Goal: Task Accomplishment & Management: Use online tool/utility

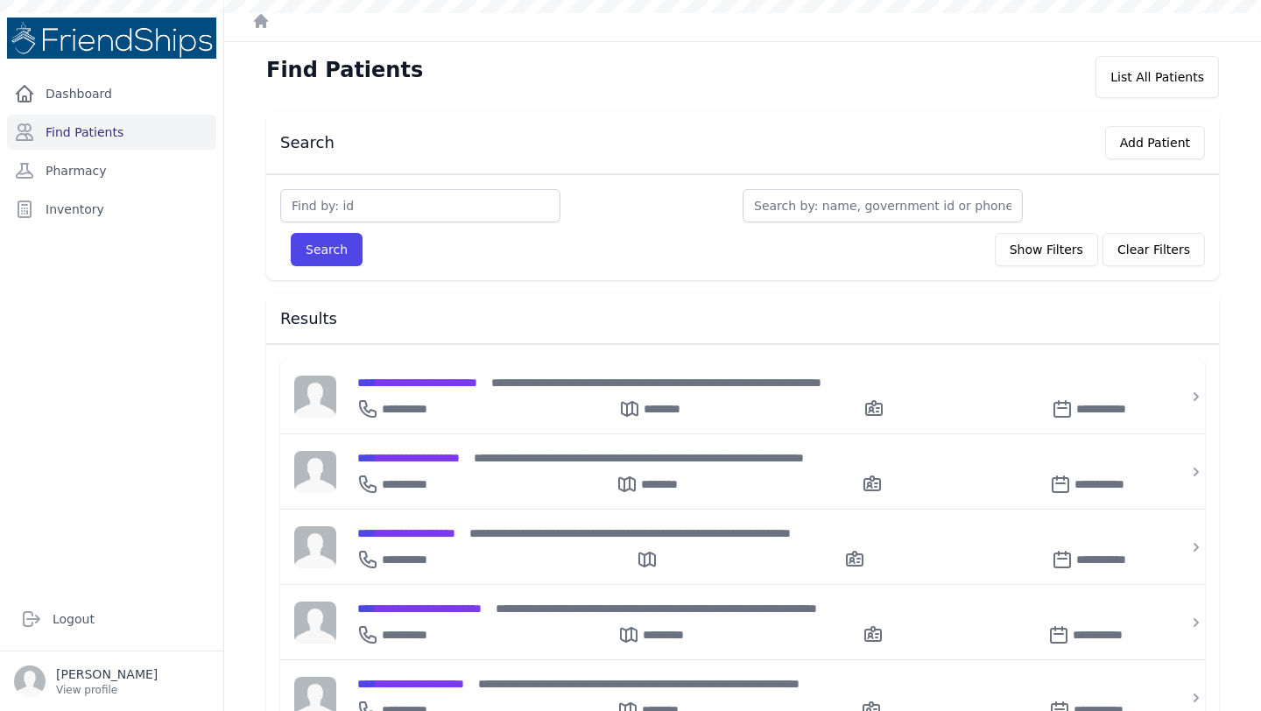
click at [727, 117] on div "Search Add Patient" at bounding box center [742, 143] width 953 height 62
click at [749, 125] on div "Search Add Patient" at bounding box center [735, 139] width 939 height 40
click at [1157, 145] on button "Add Patient" at bounding box center [1155, 142] width 100 height 33
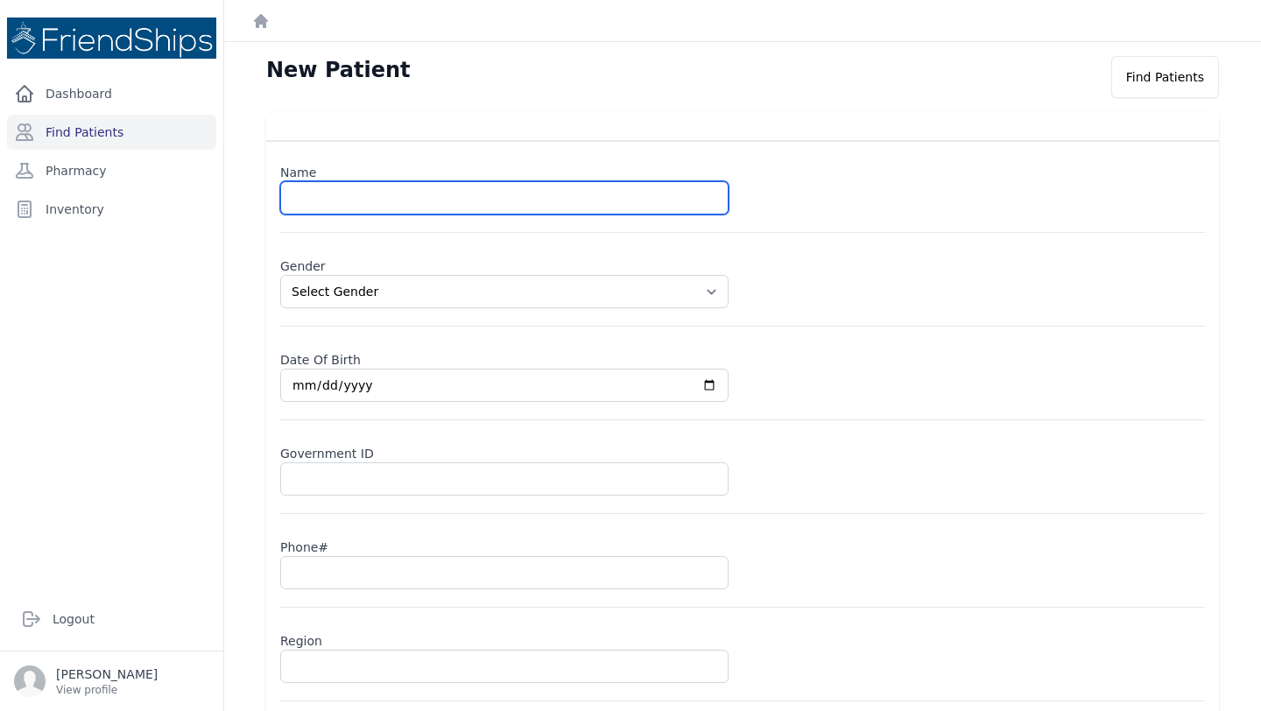
click at [391, 196] on input "text" at bounding box center [504, 197] width 448 height 33
type input "Mohammed Jassim Mohammed"
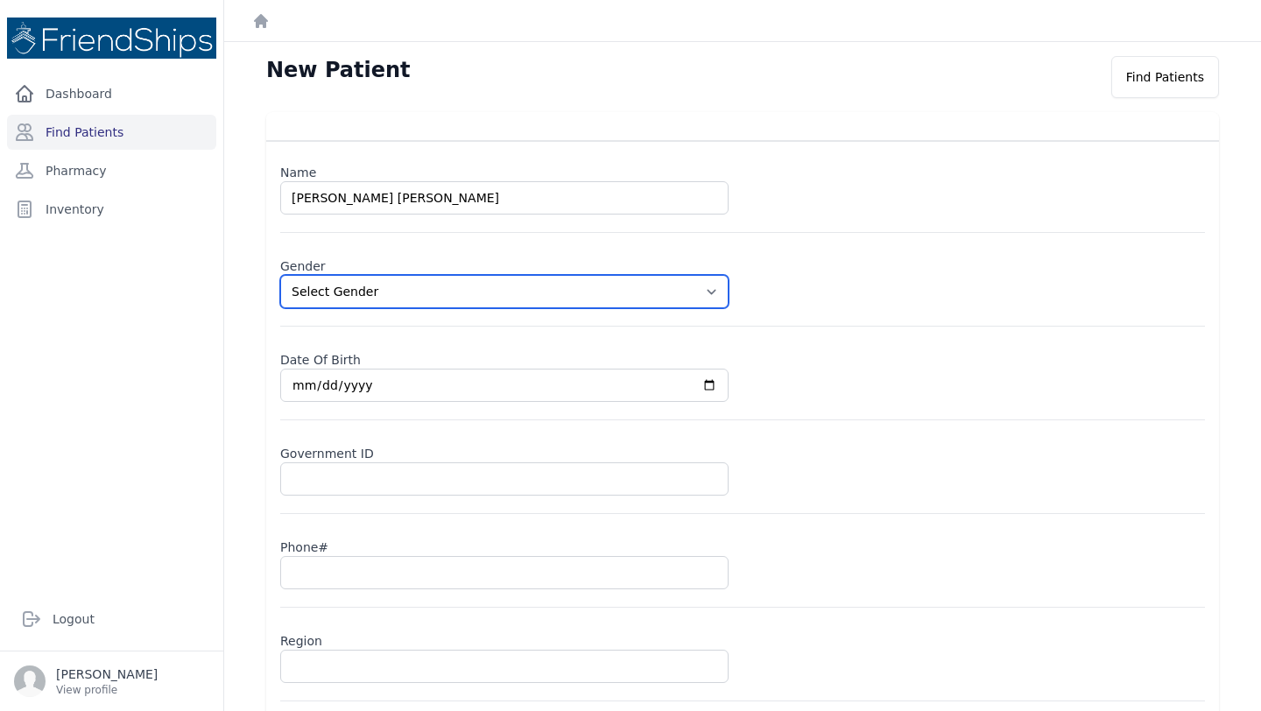
click at [418, 292] on select "Select Gender Male Female" at bounding box center [504, 291] width 448 height 33
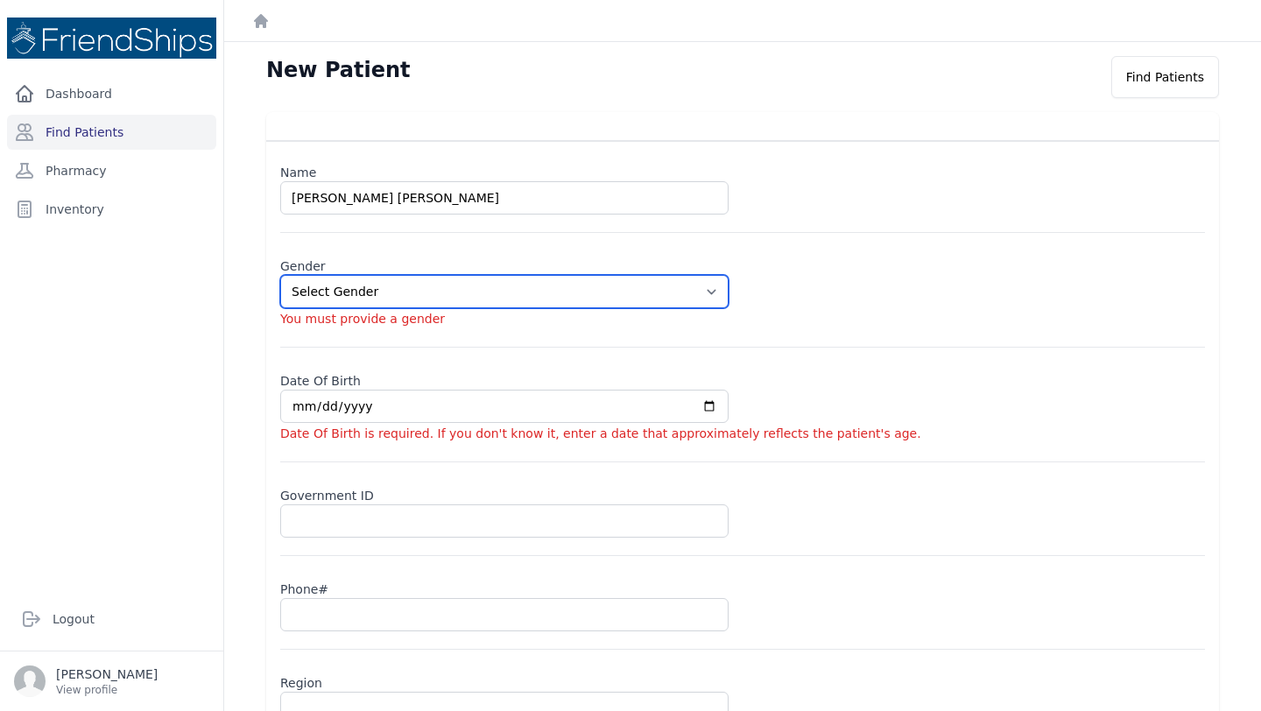
select select "male"
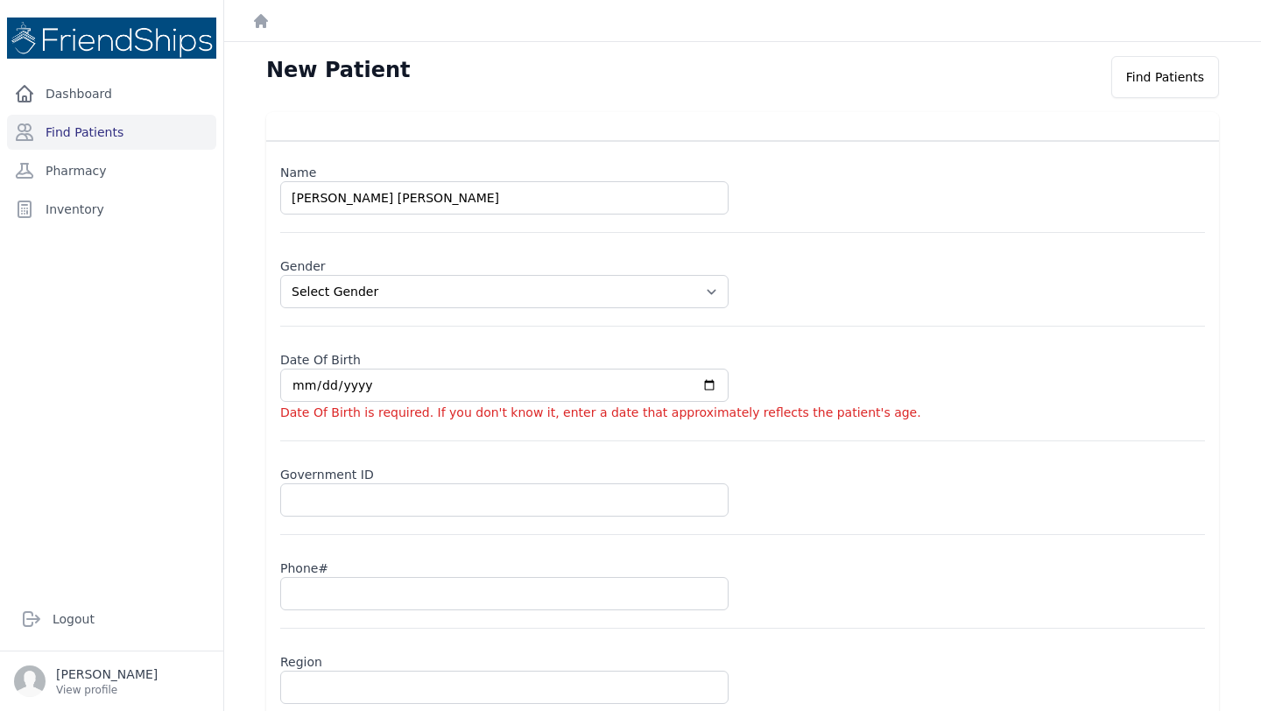
click at [306, 389] on input "date" at bounding box center [504, 385] width 448 height 33
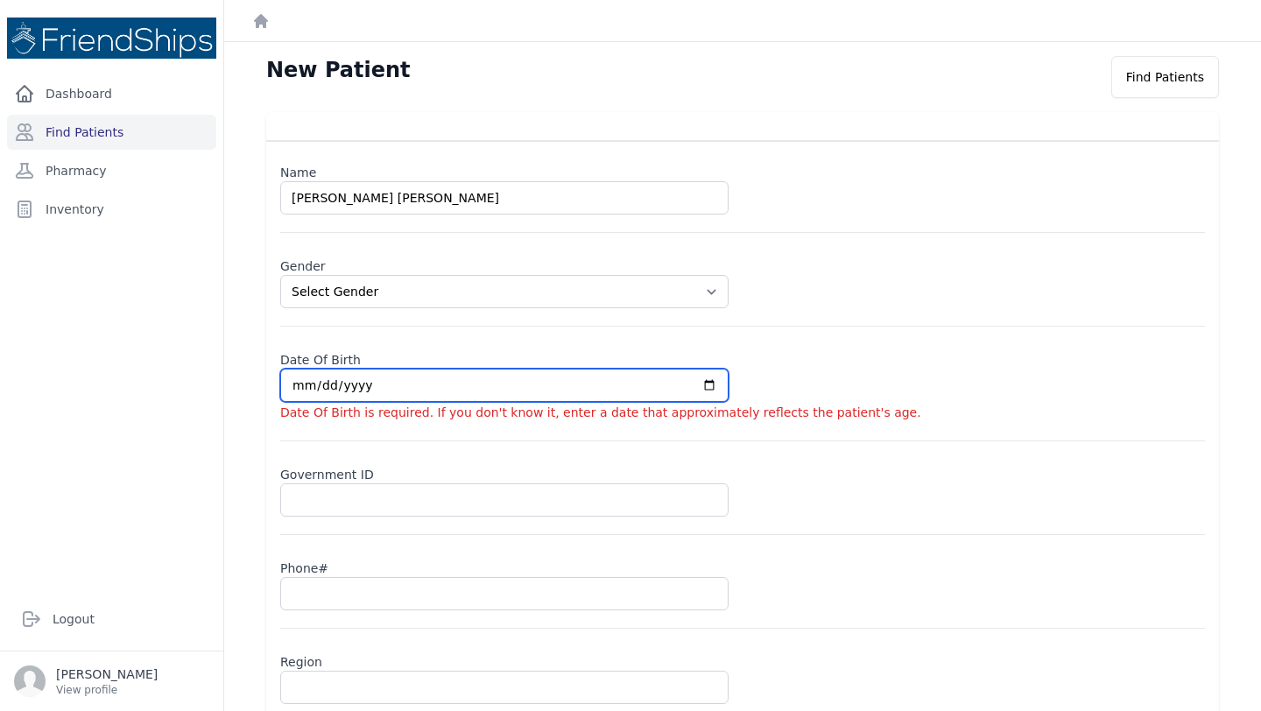
type input "0001-04-26"
select select "male"
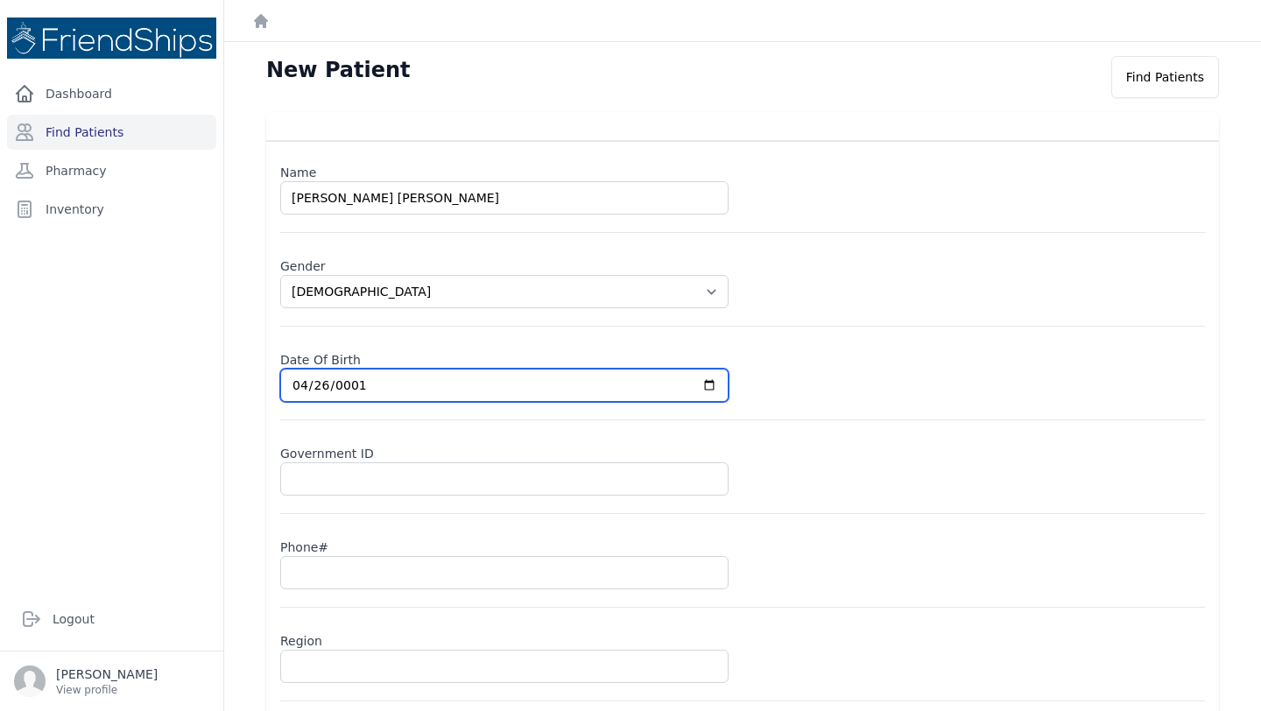
type input "0019-04-26"
select select "male"
type input "0196-04-26"
select select "male"
type input "1969-04-26"
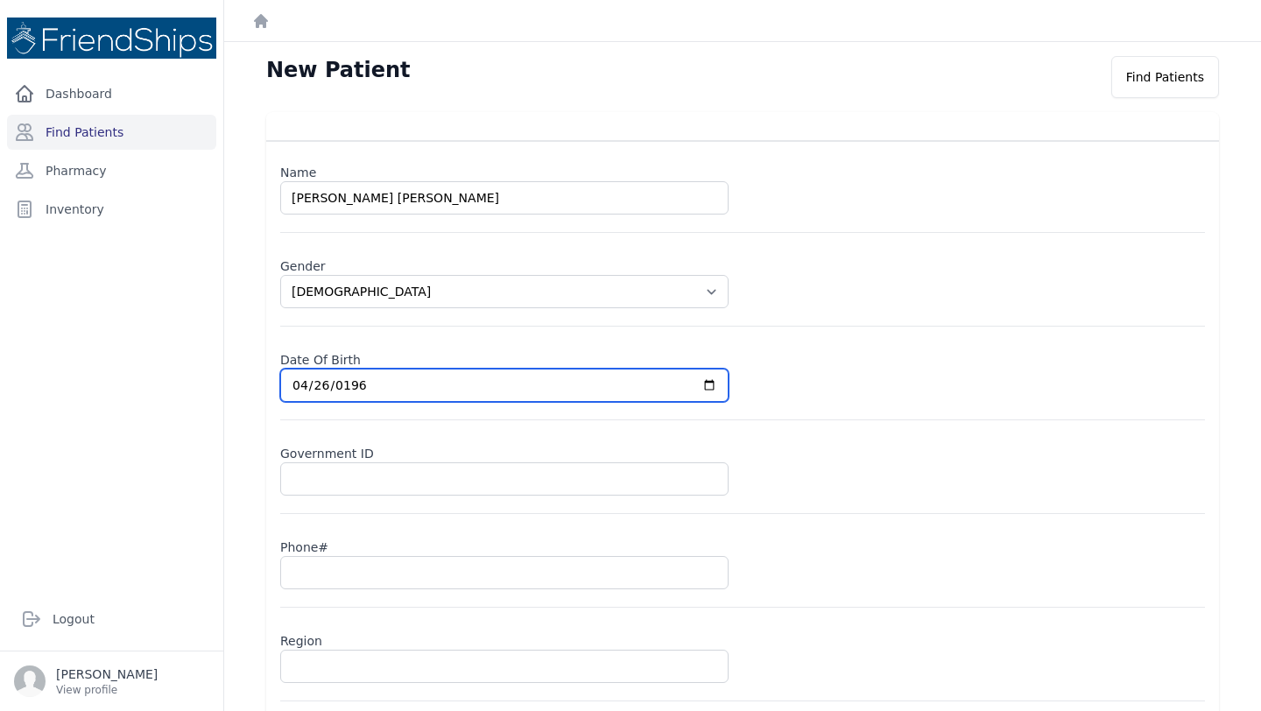
select select "male"
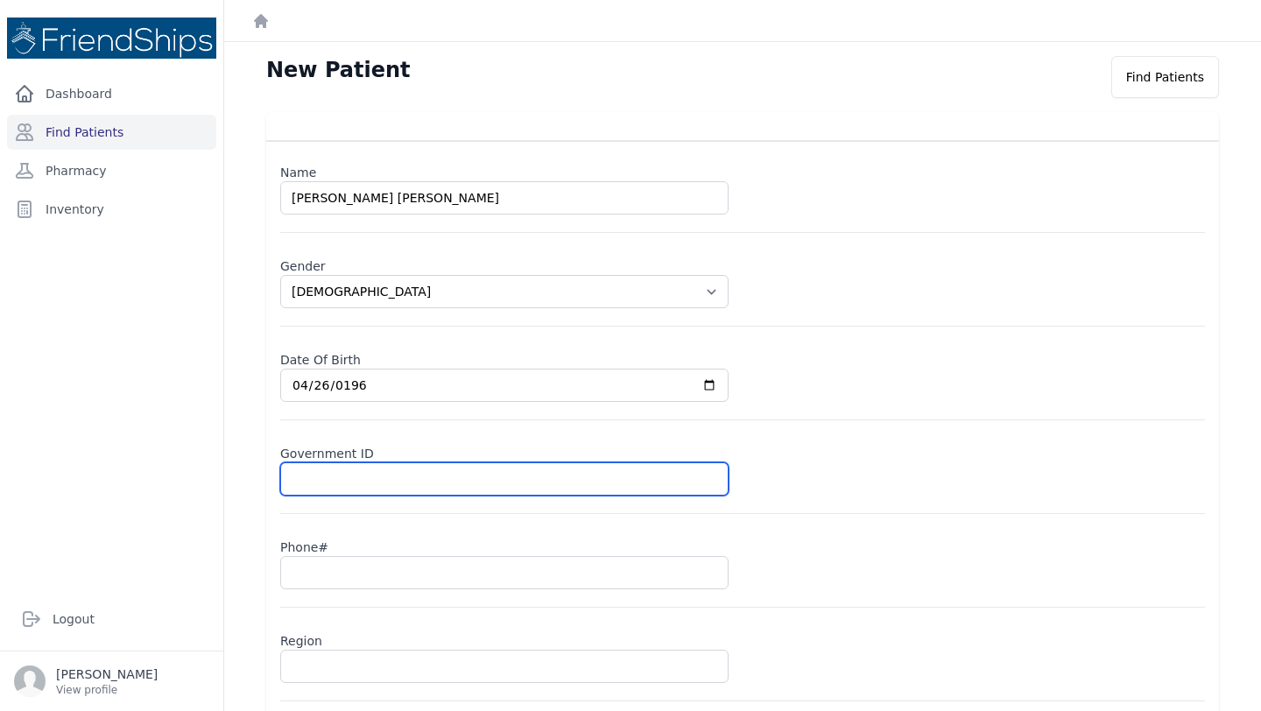
click at [334, 480] on input "text" at bounding box center [504, 478] width 448 height 33
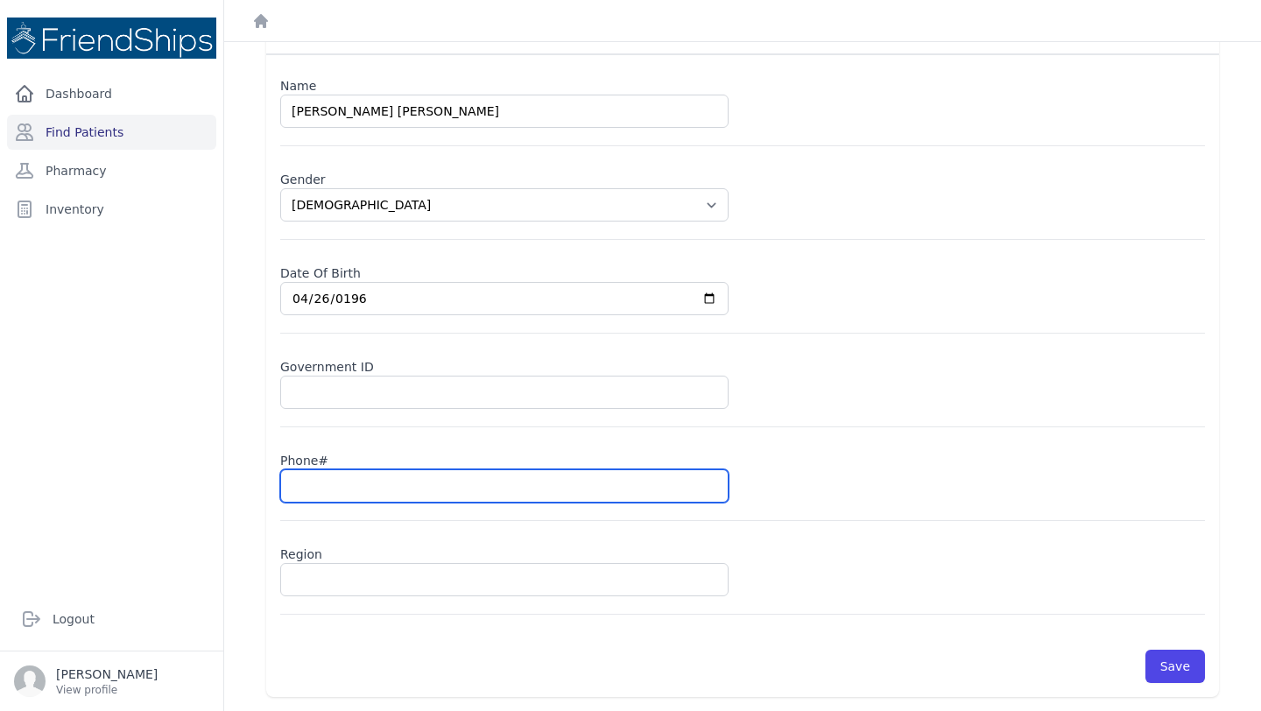
click at [333, 480] on input "text" at bounding box center [504, 485] width 448 height 33
type input "09"
select select "male"
type input "099"
select select "male"
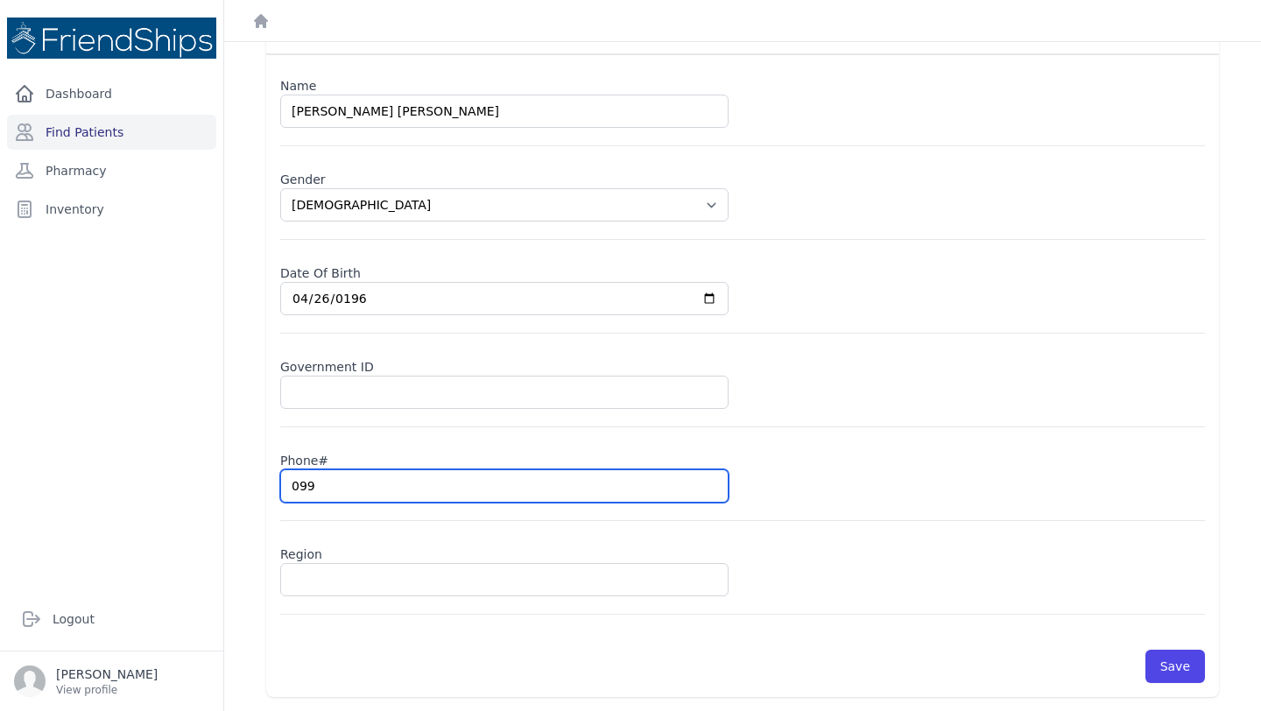
type input "0999"
select select "male"
type input "099935"
select select "male"
type input "09993578"
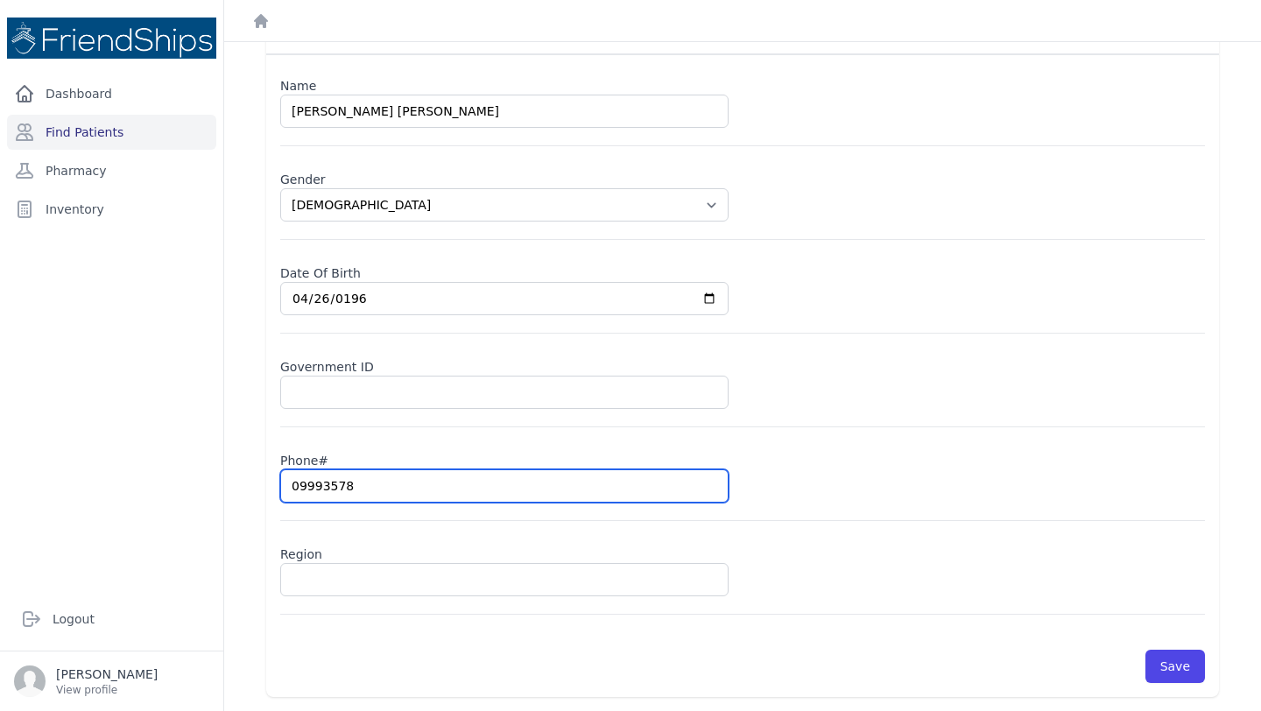
select select "male"
type input "0999357836"
select select "male"
type input "0999357836"
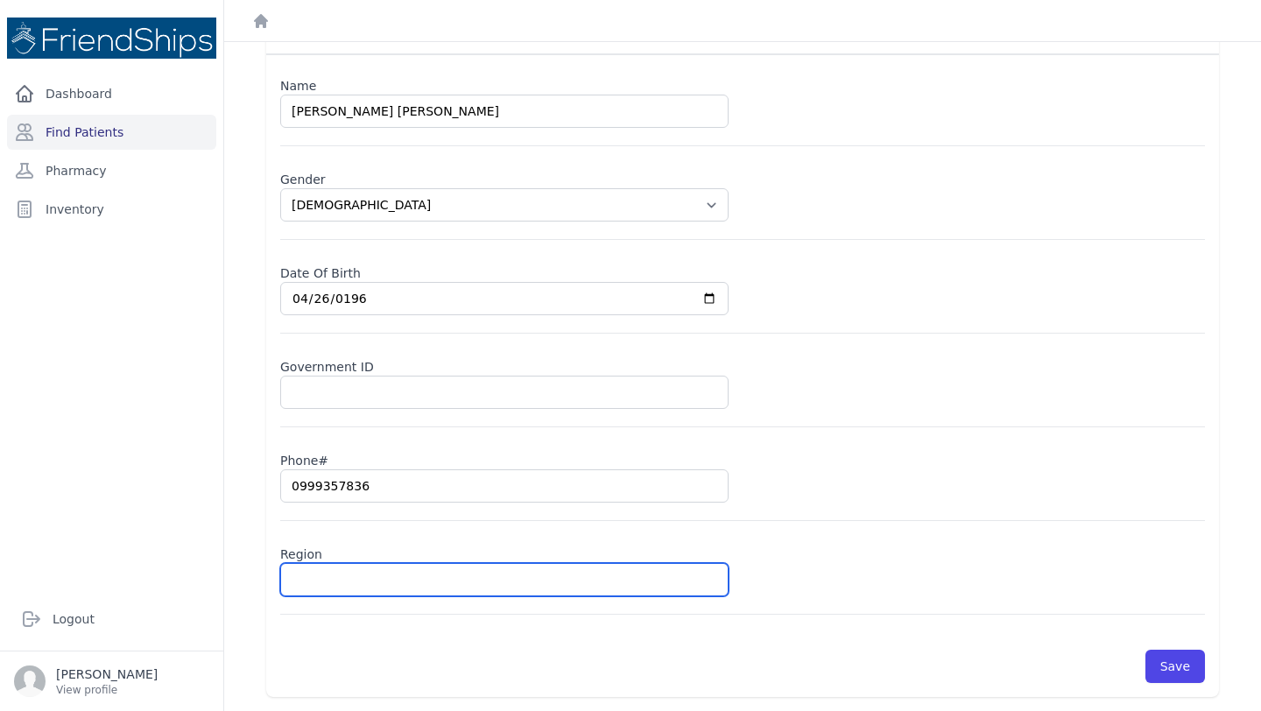
click at [319, 577] on input "text" at bounding box center [504, 579] width 448 height 33
type input "Hama"
select select "male"
type input "Hamadiay"
select select "male"
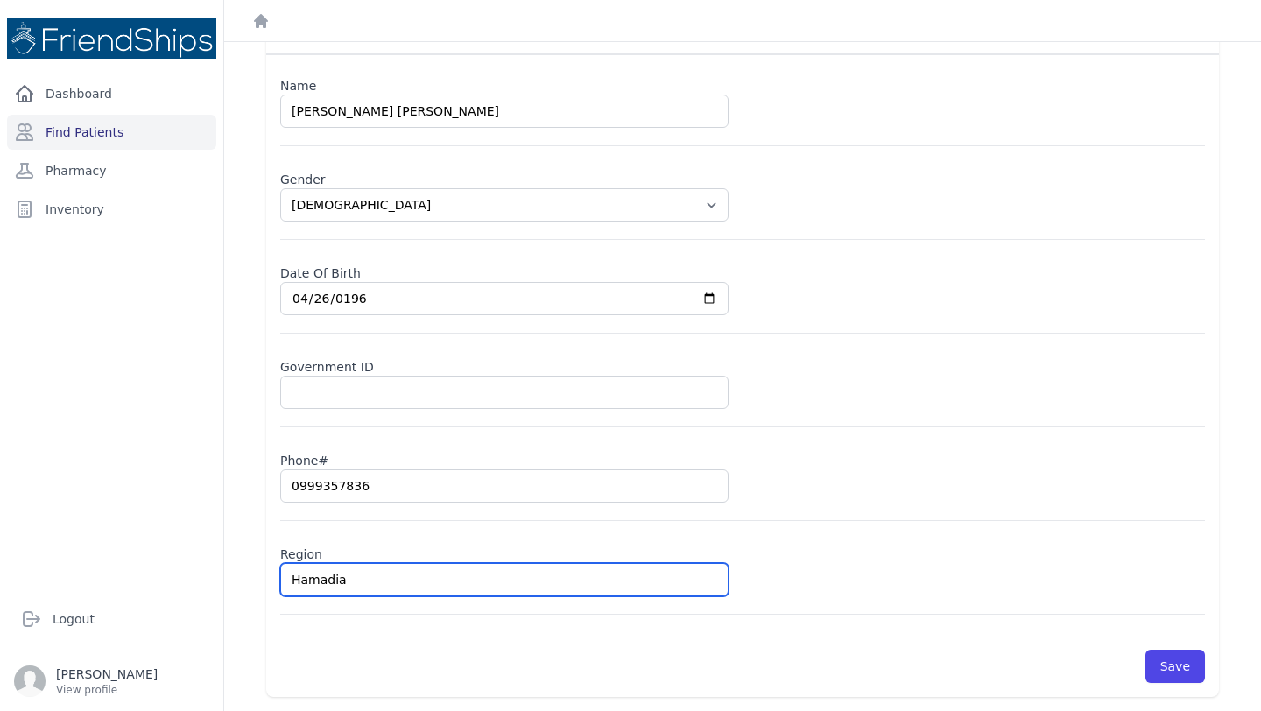
type input "Hamadi"
select select "male"
type input "Hamadiya"
select select "male"
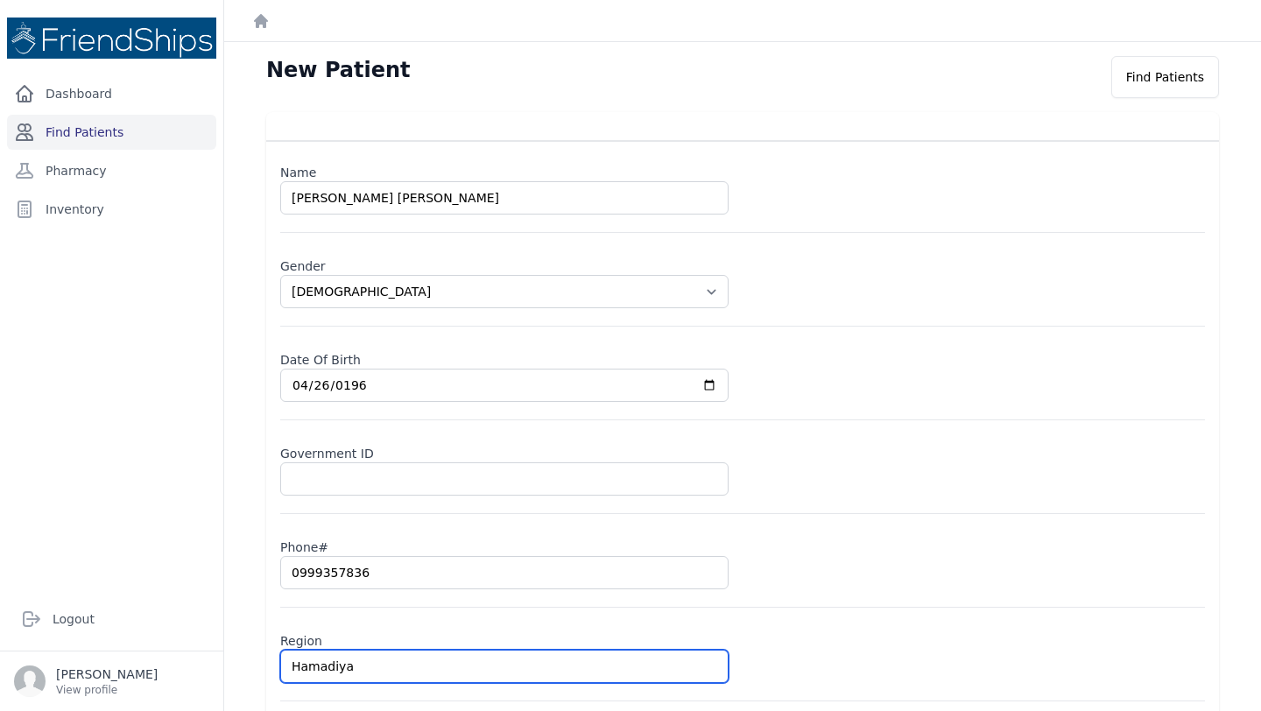
type input "Hamadiya"
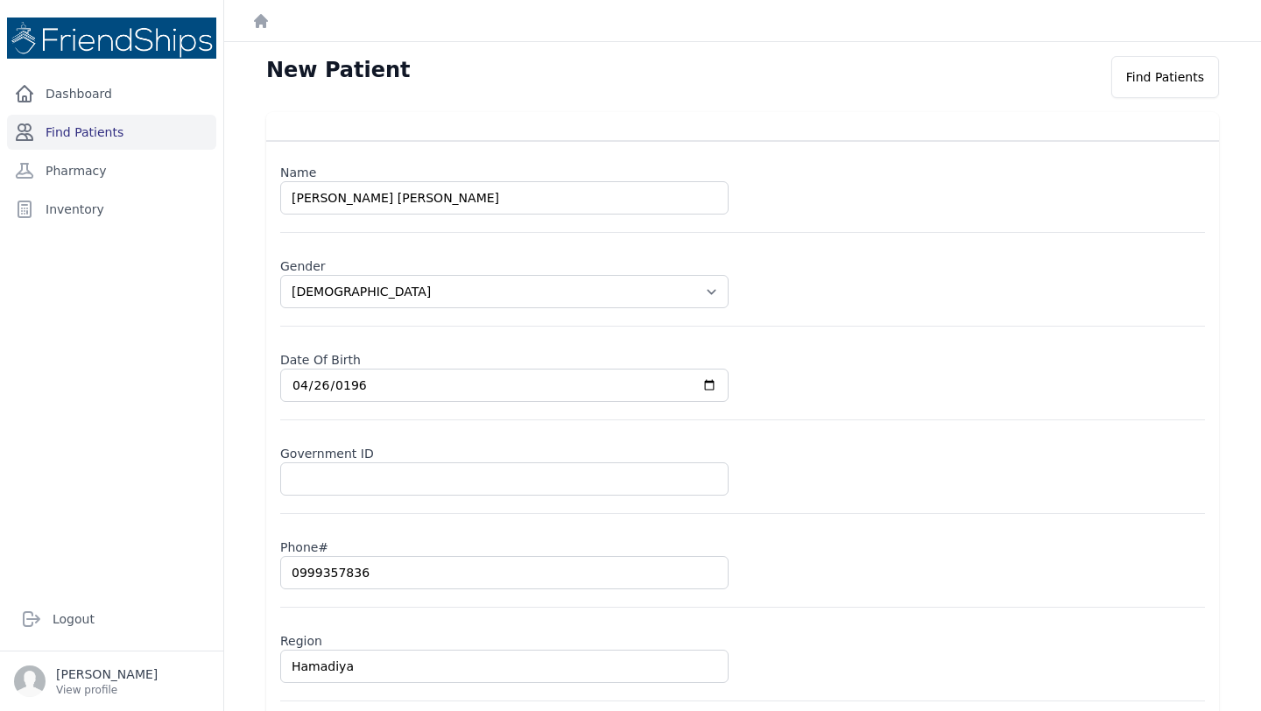
click at [81, 131] on link "Find Patients" at bounding box center [111, 132] width 209 height 35
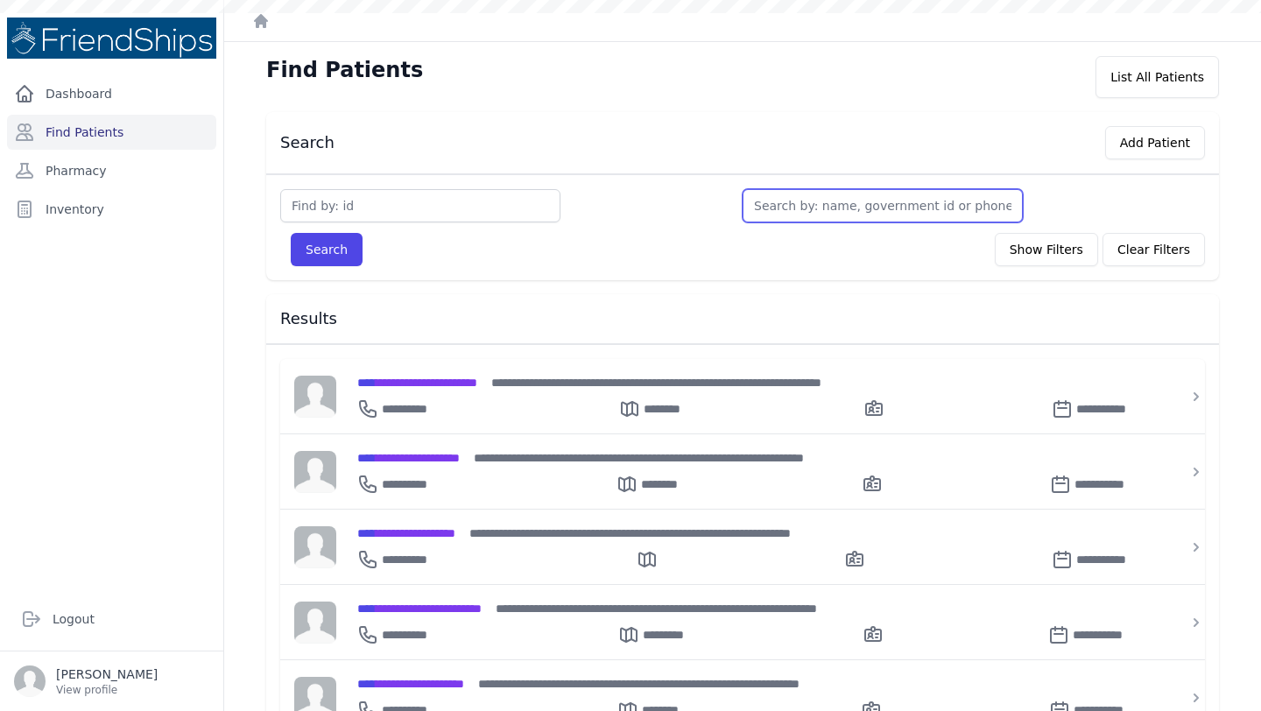
click at [835, 207] on input "text" at bounding box center [882, 205] width 280 height 33
type input "moh"
type input "mohamm"
type input "mohammad"
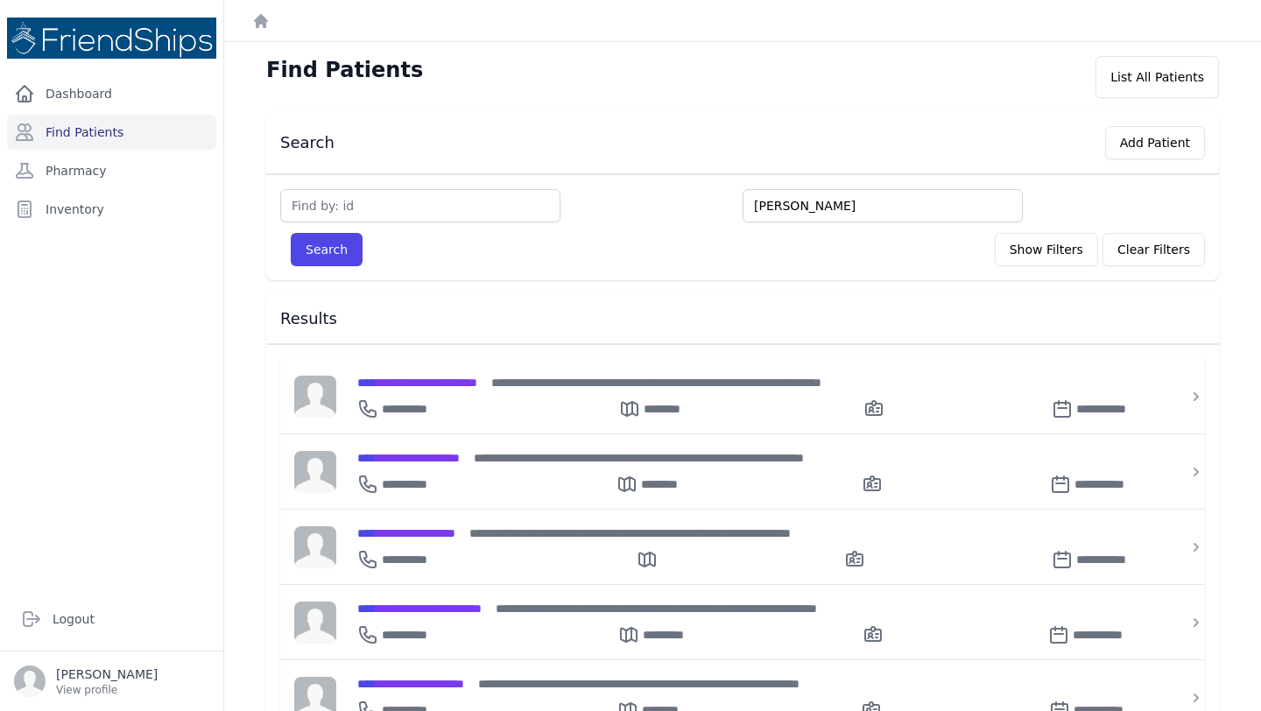
type input "mohammad"
type input "mohammad jassi"
type input "mohammad jassim"
click at [291, 233] on button "Search" at bounding box center [327, 249] width 72 height 33
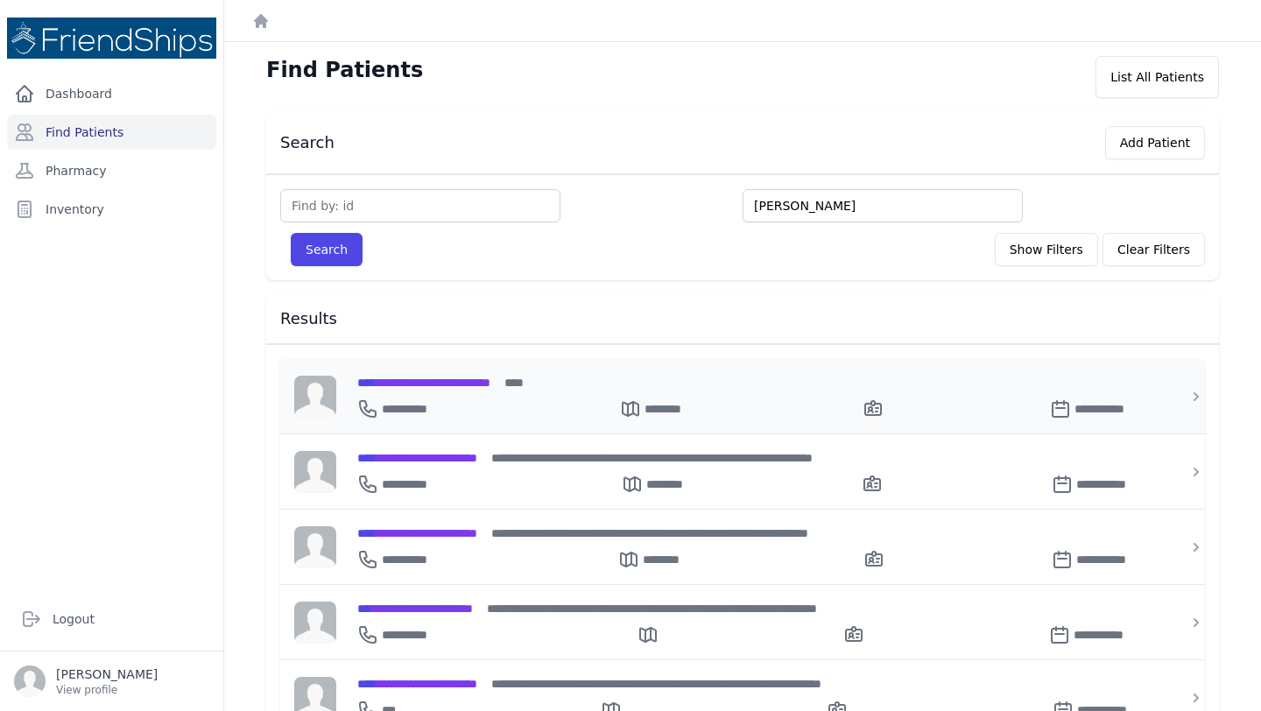
click at [505, 370] on div "**********" at bounding box center [753, 396] width 834 height 74
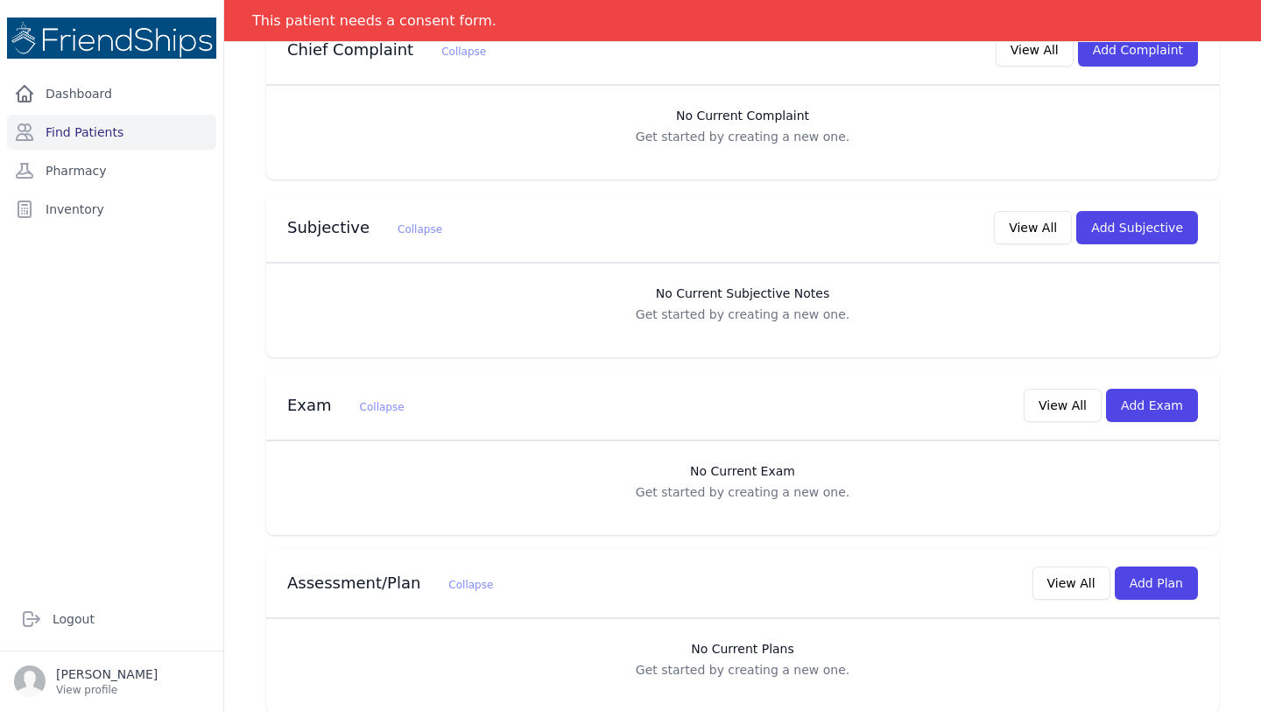
scroll to position [384, 0]
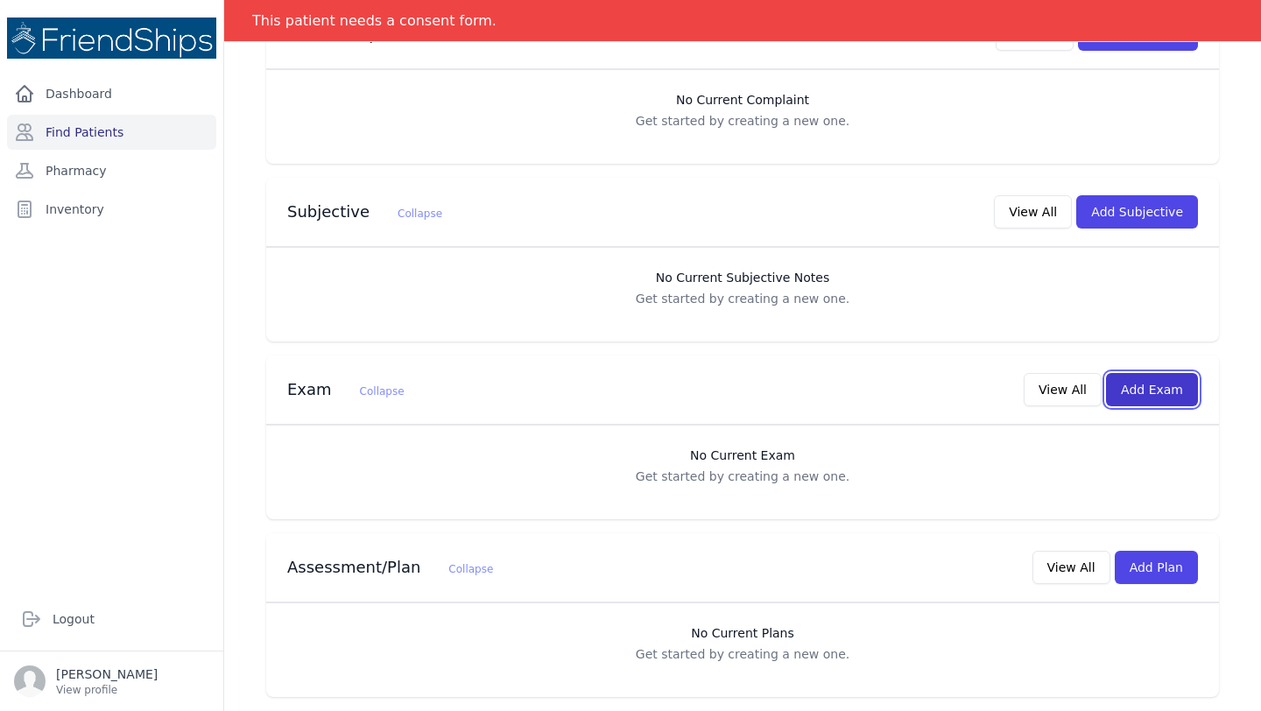
click at [1162, 392] on button "Add Exam" at bounding box center [1152, 389] width 92 height 33
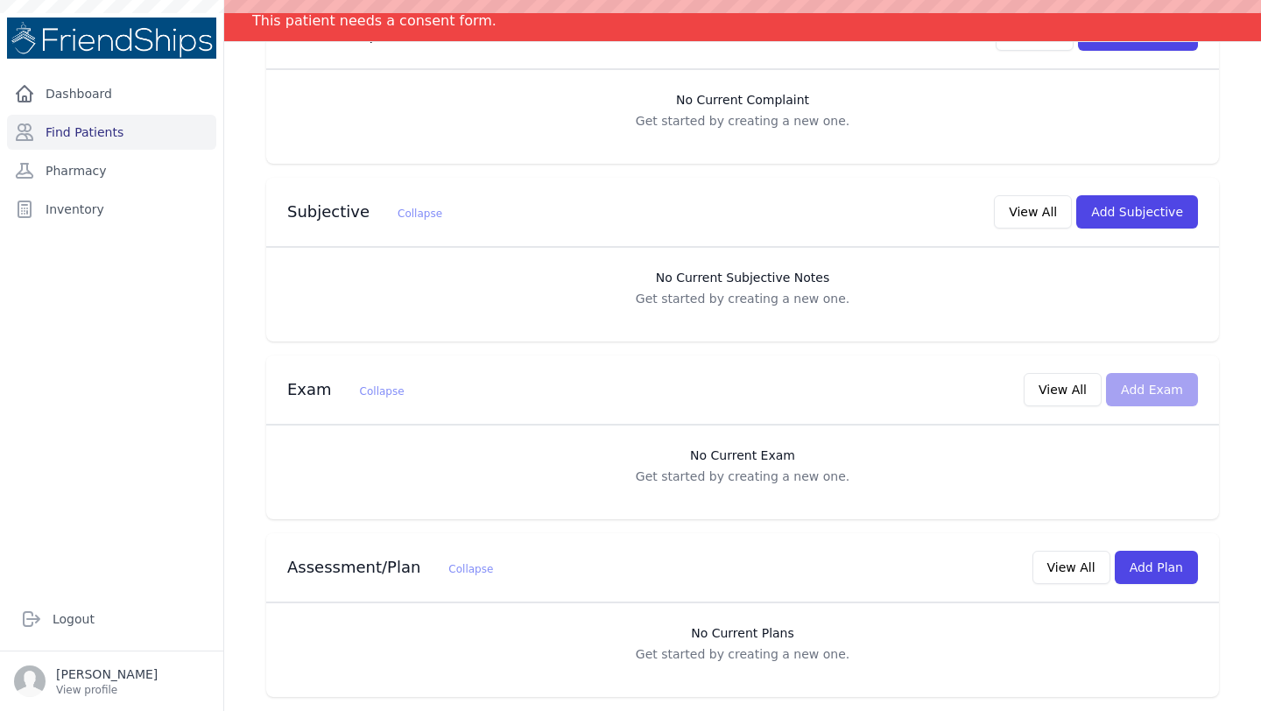
scroll to position [0, 0]
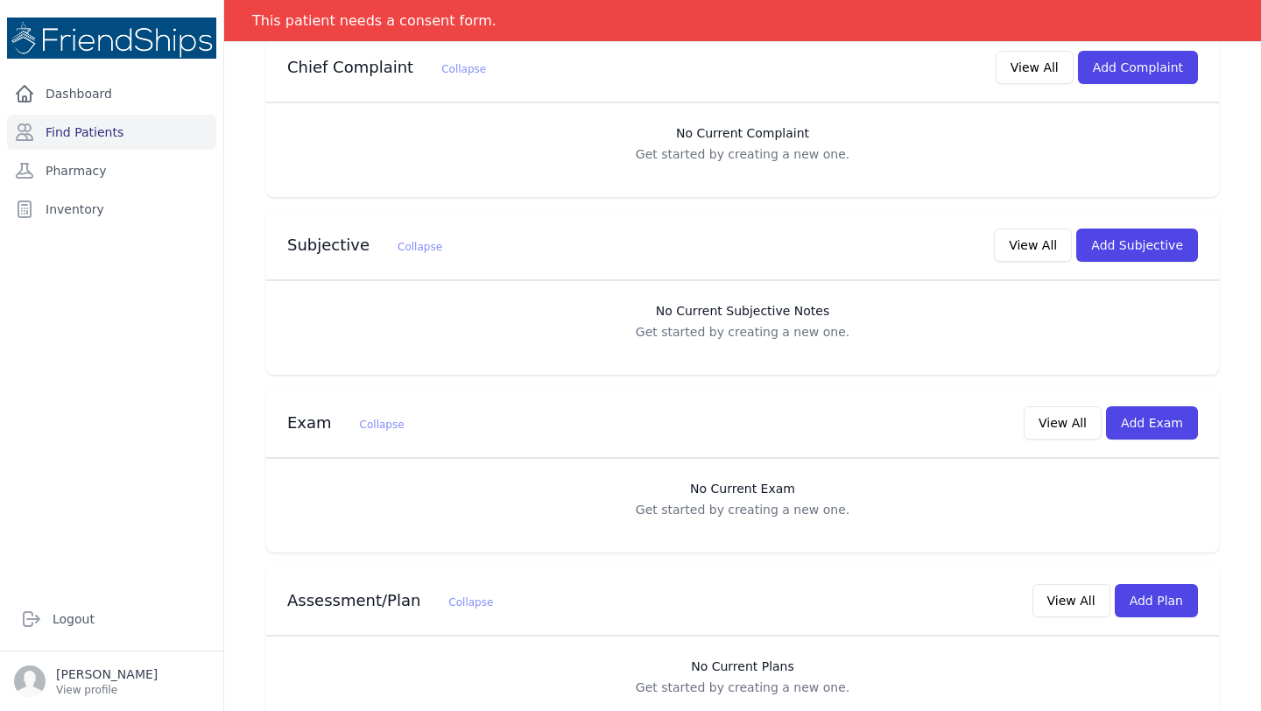
scroll to position [384, 0]
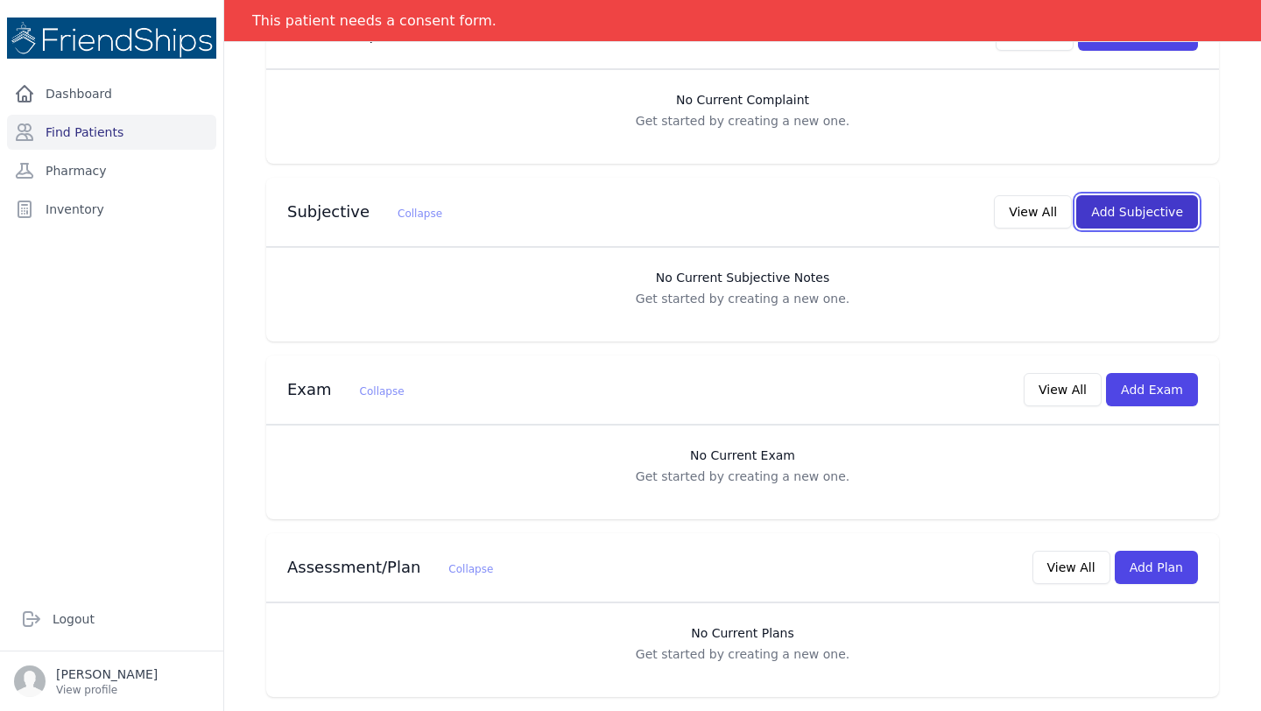
click at [1139, 200] on button "Add Subjective" at bounding box center [1137, 211] width 122 height 33
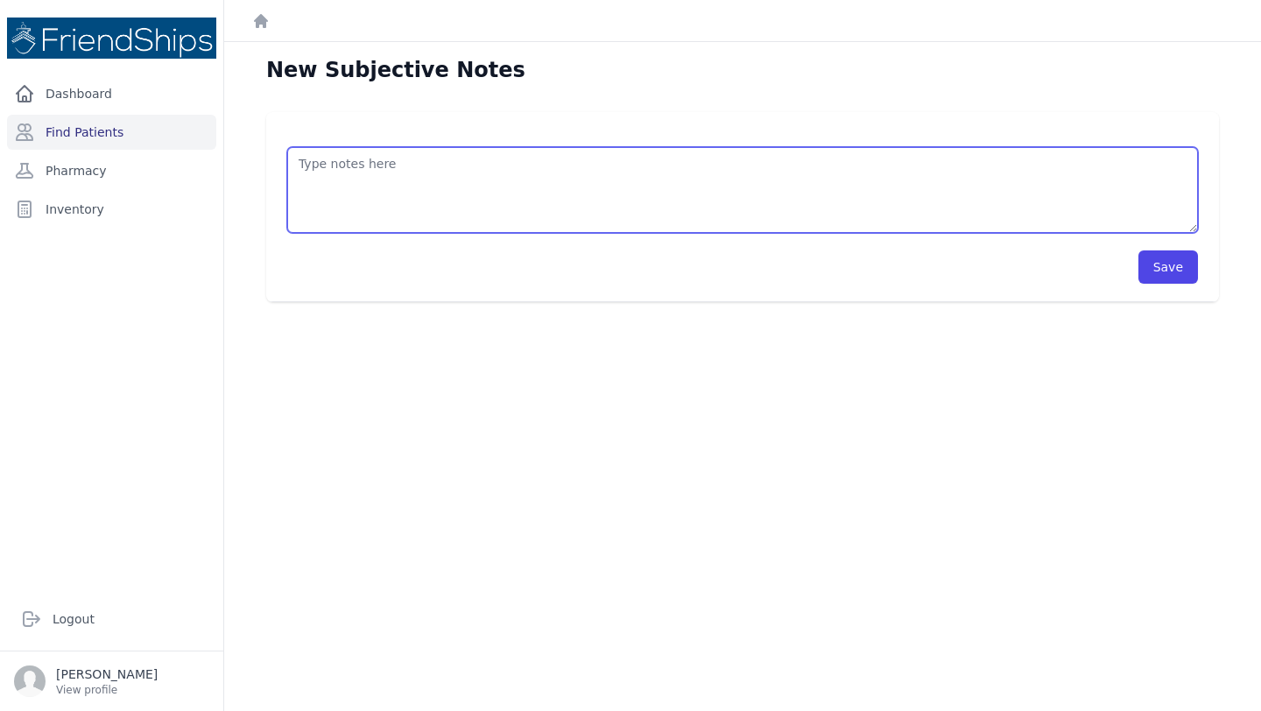
click at [395, 187] on textarea at bounding box center [742, 190] width 911 height 86
type textarea "Pt arrived at the clinic for an appointment. Hgb A1c 4.5% Interpretation: Norma…"
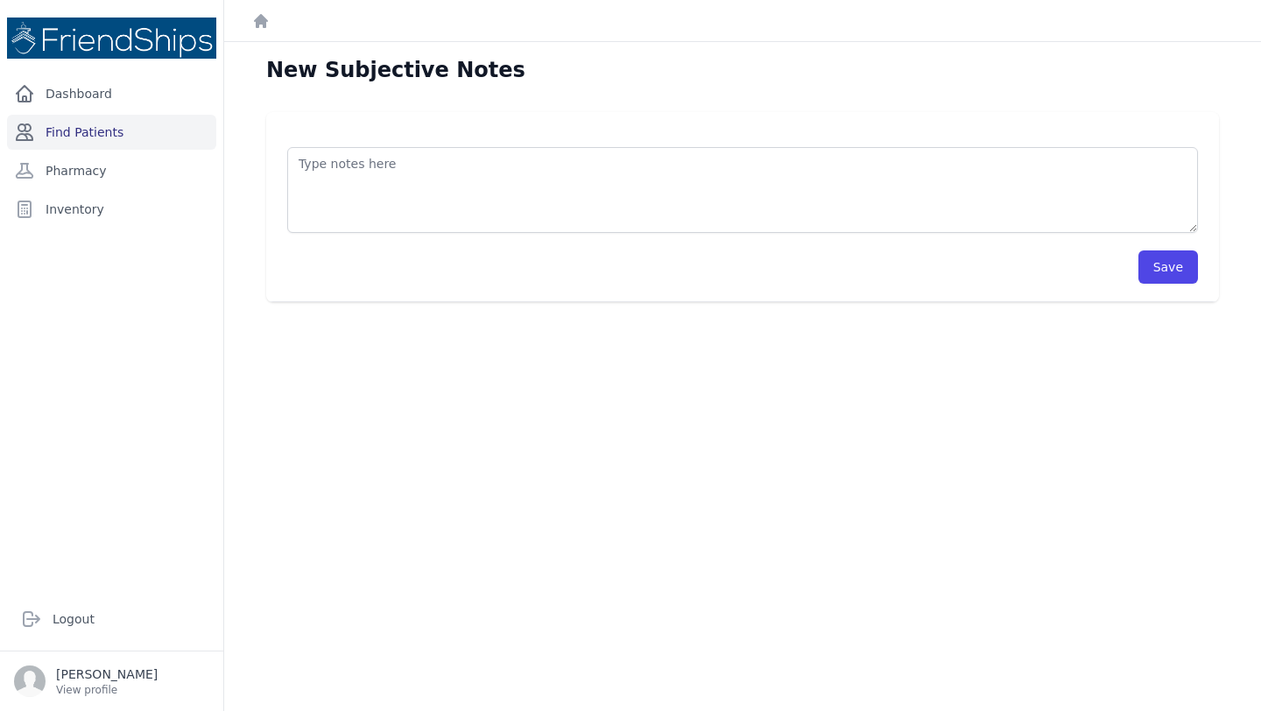
click at [119, 134] on link "Find Patients" at bounding box center [111, 132] width 209 height 35
click at [664, 96] on div "New Subjective Notes" at bounding box center [742, 77] width 1009 height 42
click at [655, 95] on div "New Subjective Notes" at bounding box center [742, 77] width 1009 height 42
click at [647, 114] on div "Save" at bounding box center [742, 207] width 953 height 190
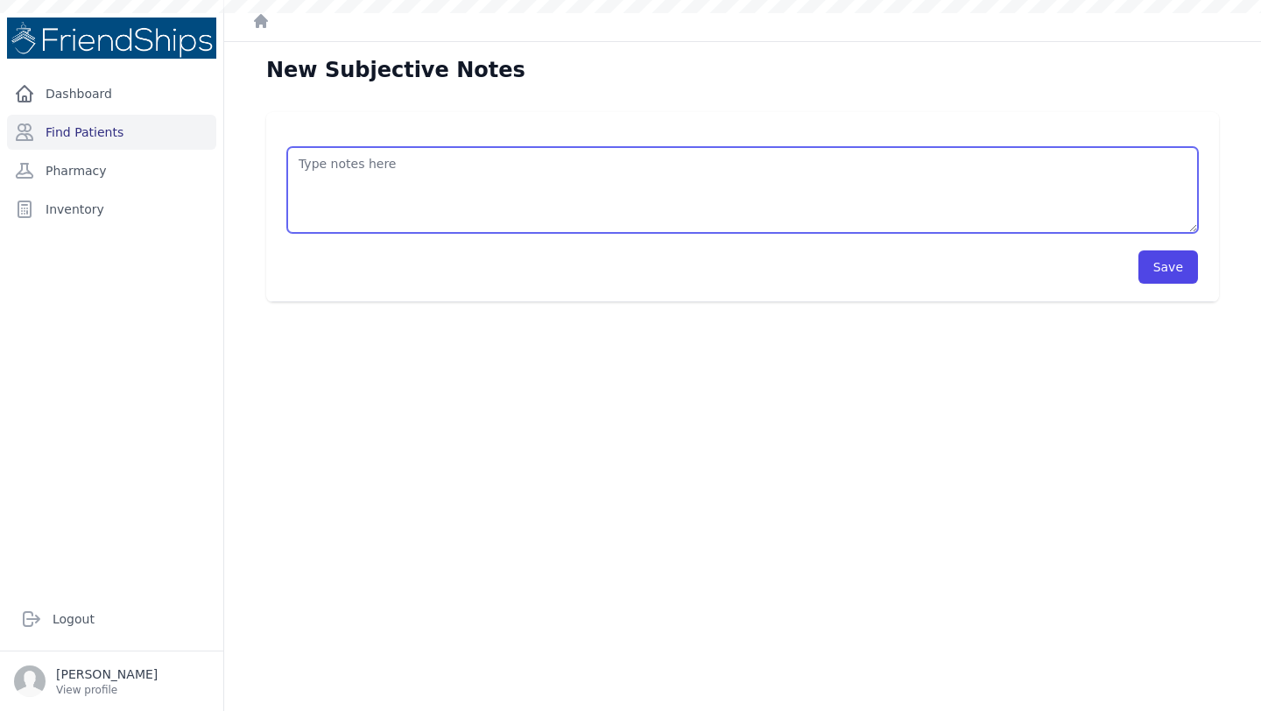
click at [462, 184] on textarea at bounding box center [742, 190] width 911 height 86
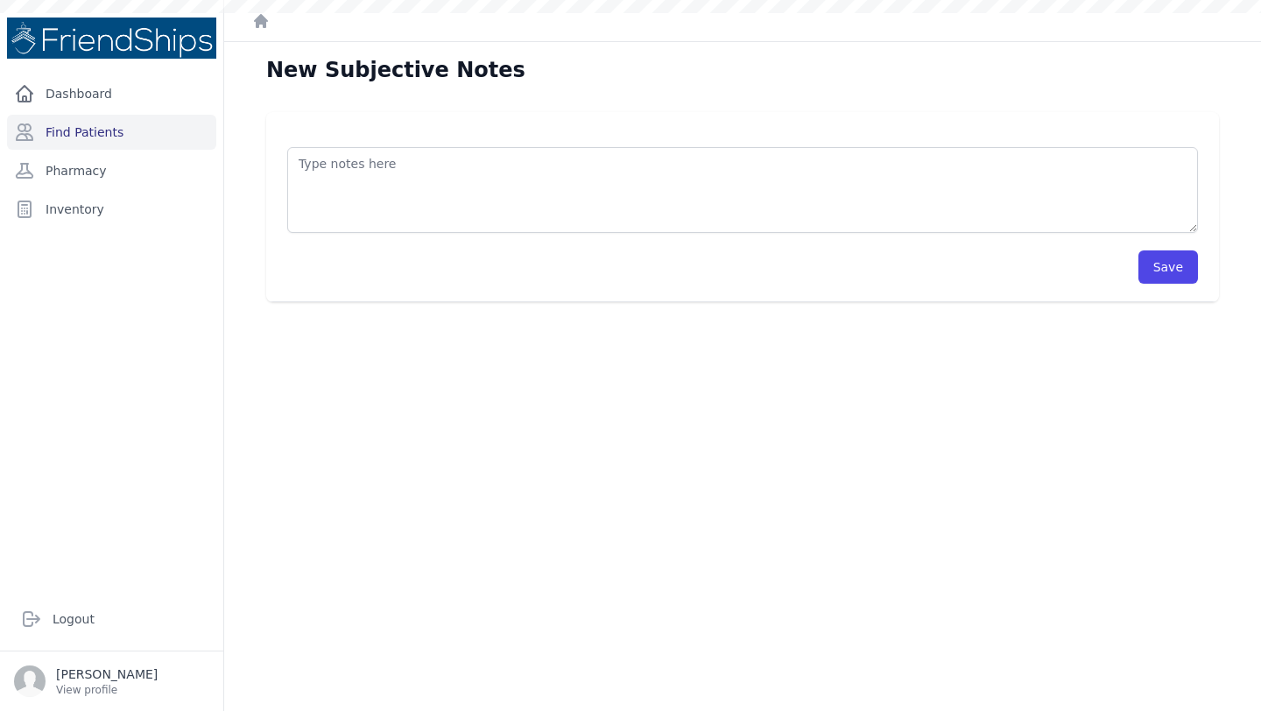
click at [435, 114] on div "Save" at bounding box center [742, 207] width 953 height 190
click at [136, 137] on link "Find Patients" at bounding box center [111, 132] width 209 height 35
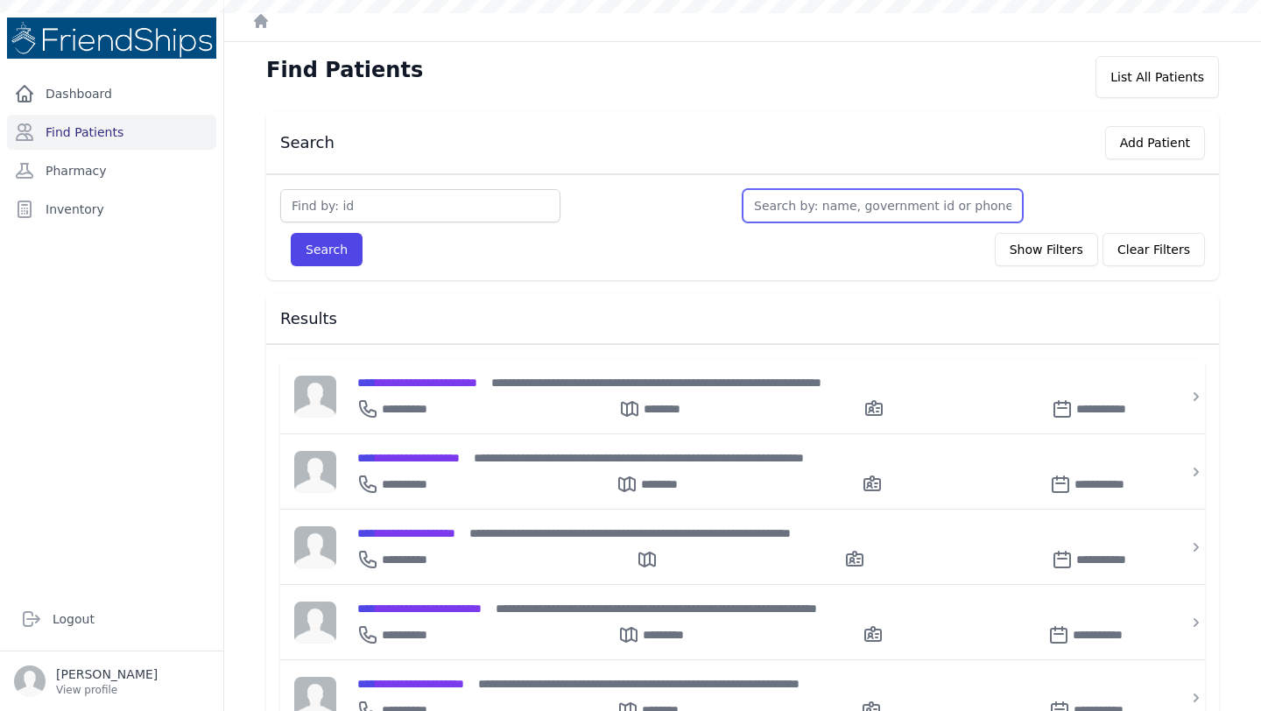
click at [823, 212] on input "text" at bounding box center [882, 205] width 280 height 33
type input "testy fake"
click at [291, 233] on button "Search" at bounding box center [327, 249] width 72 height 33
click at [841, 212] on input "testy fake" at bounding box center [882, 205] width 280 height 33
click at [291, 233] on button "Search" at bounding box center [327, 249] width 72 height 33
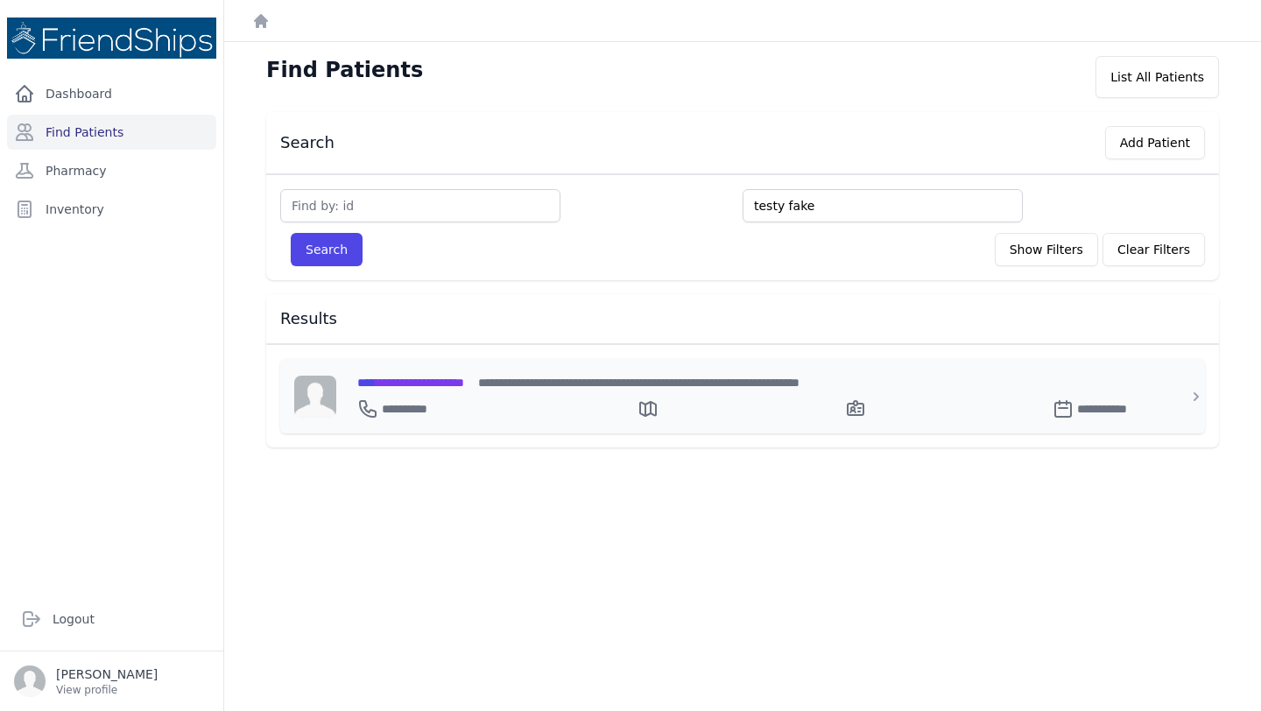
click at [455, 385] on span "**********" at bounding box center [410, 382] width 107 height 12
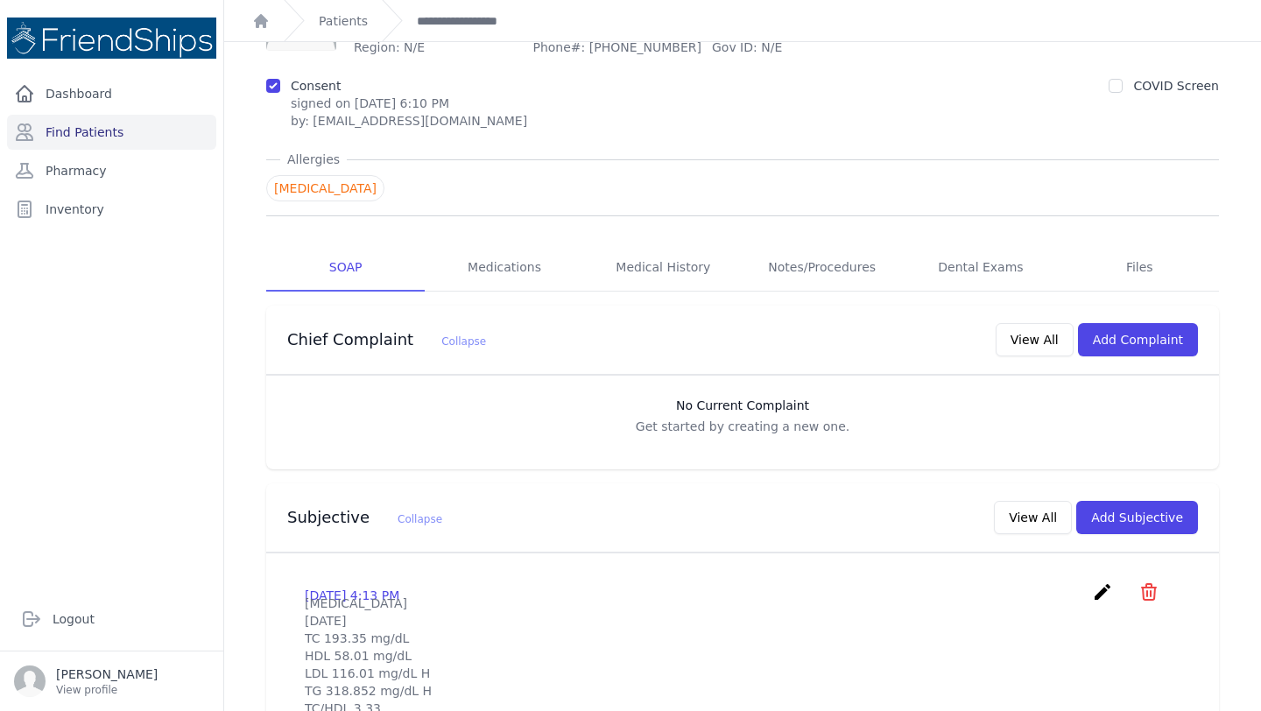
scroll to position [60, 0]
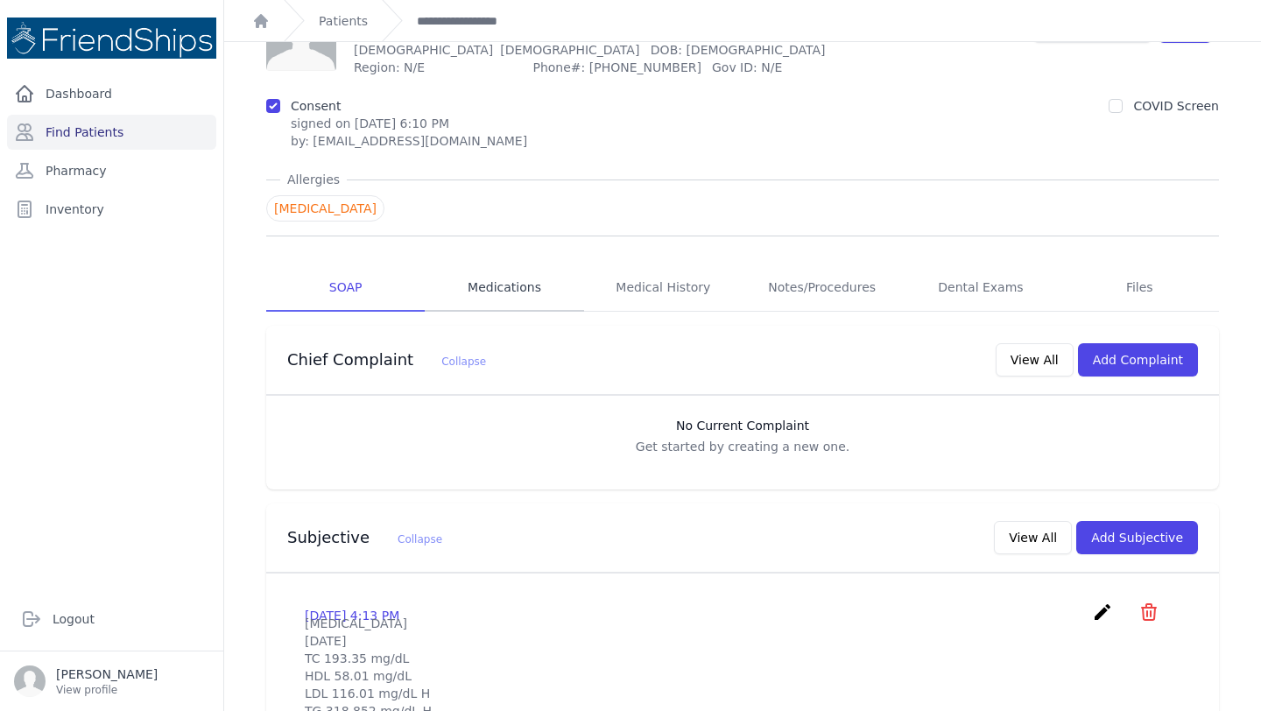
click at [497, 292] on link "Medications" at bounding box center [504, 287] width 158 height 47
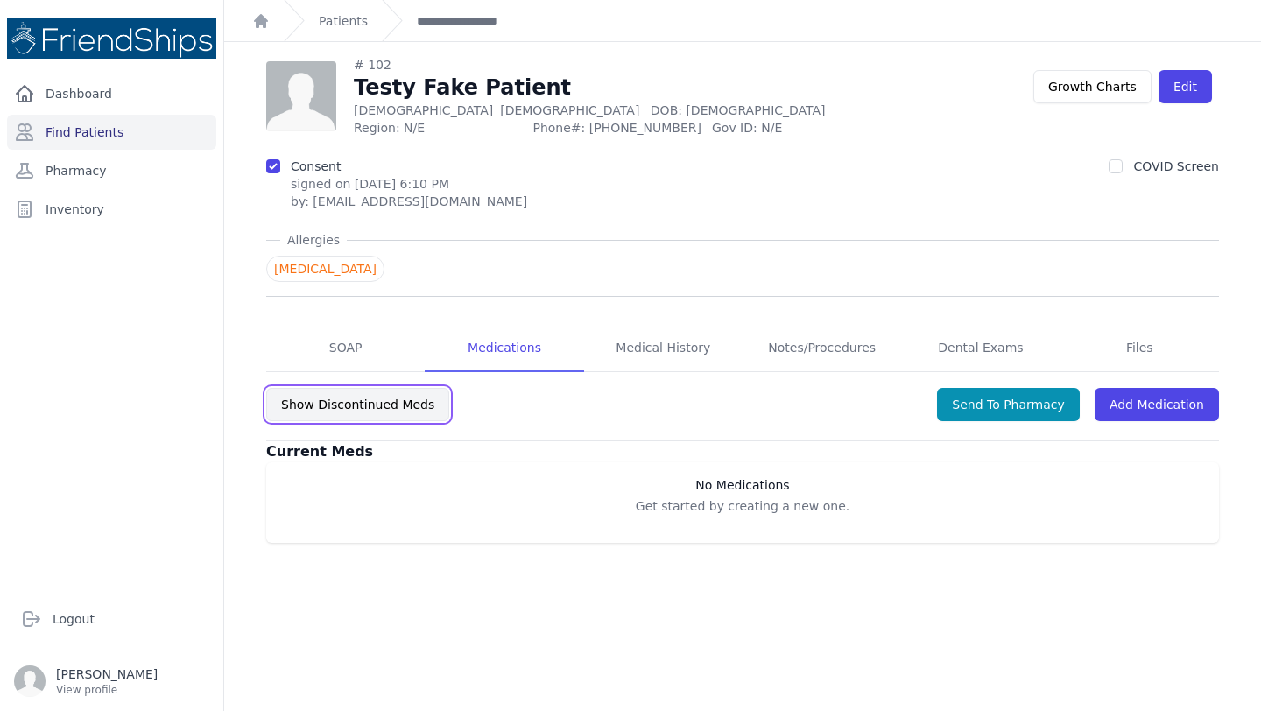
click at [391, 407] on button "Show Discontinued Meds" at bounding box center [357, 404] width 183 height 33
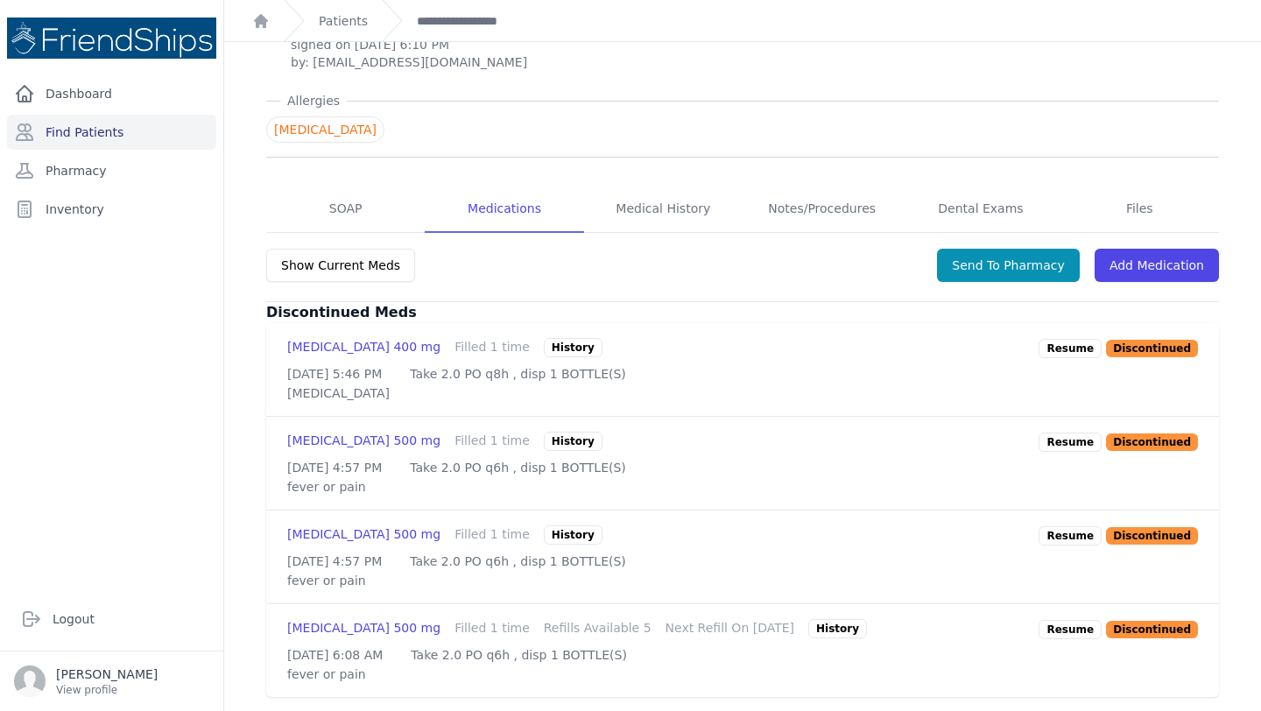
scroll to position [253, 0]
click at [1075, 620] on p "Resume" at bounding box center [1069, 629] width 63 height 19
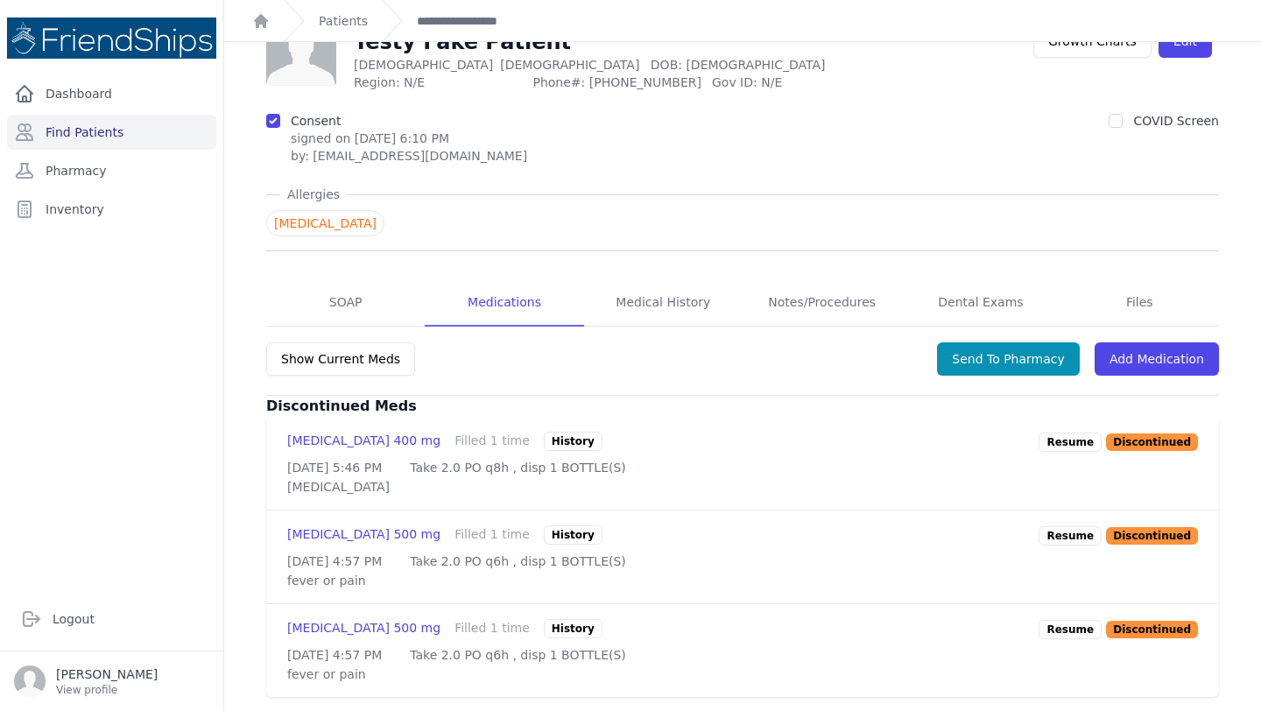
scroll to position [141, 0]
click at [356, 342] on button "Show Current Meds" at bounding box center [340, 358] width 149 height 33
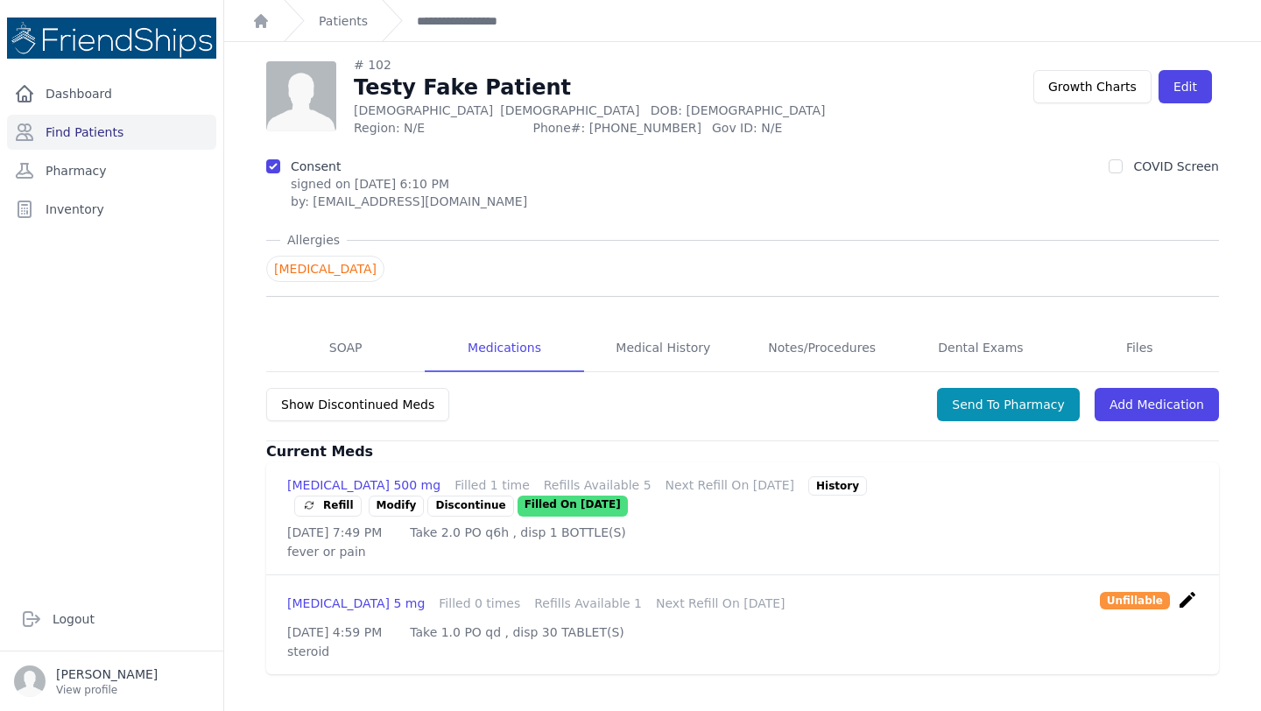
click at [425, 496] on link "Modify" at bounding box center [397, 506] width 56 height 21
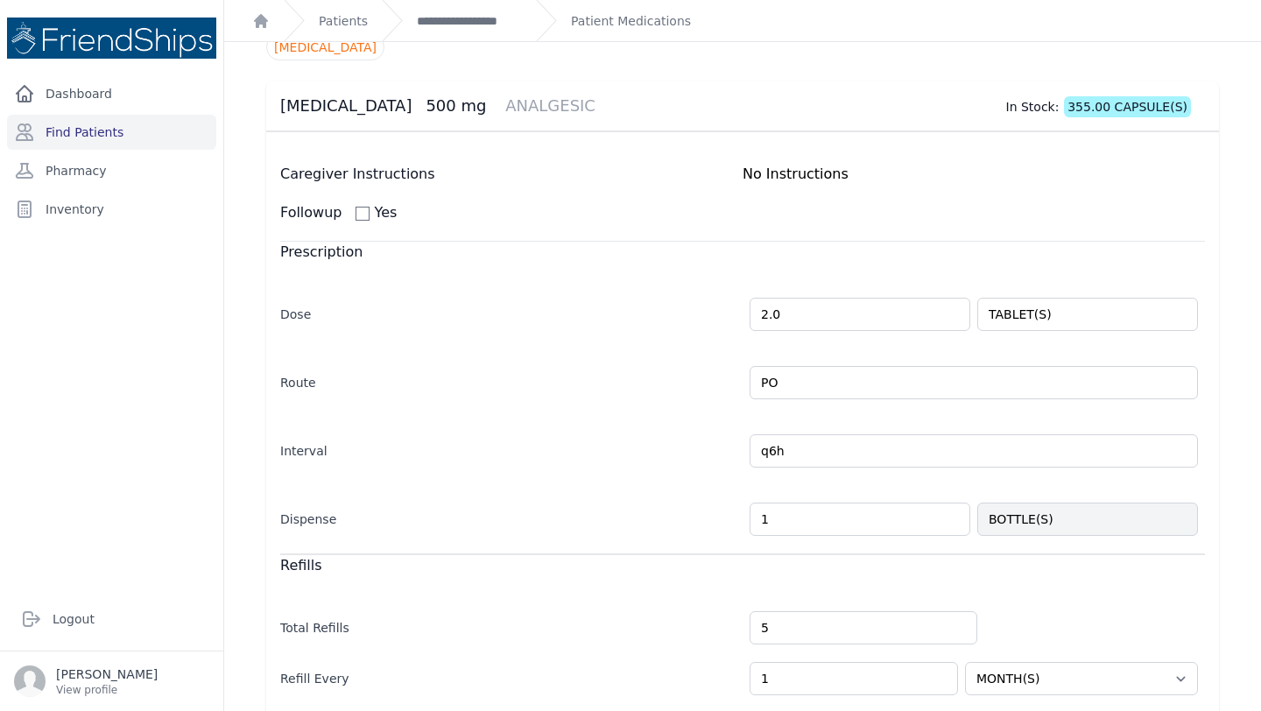
scroll to position [99, 0]
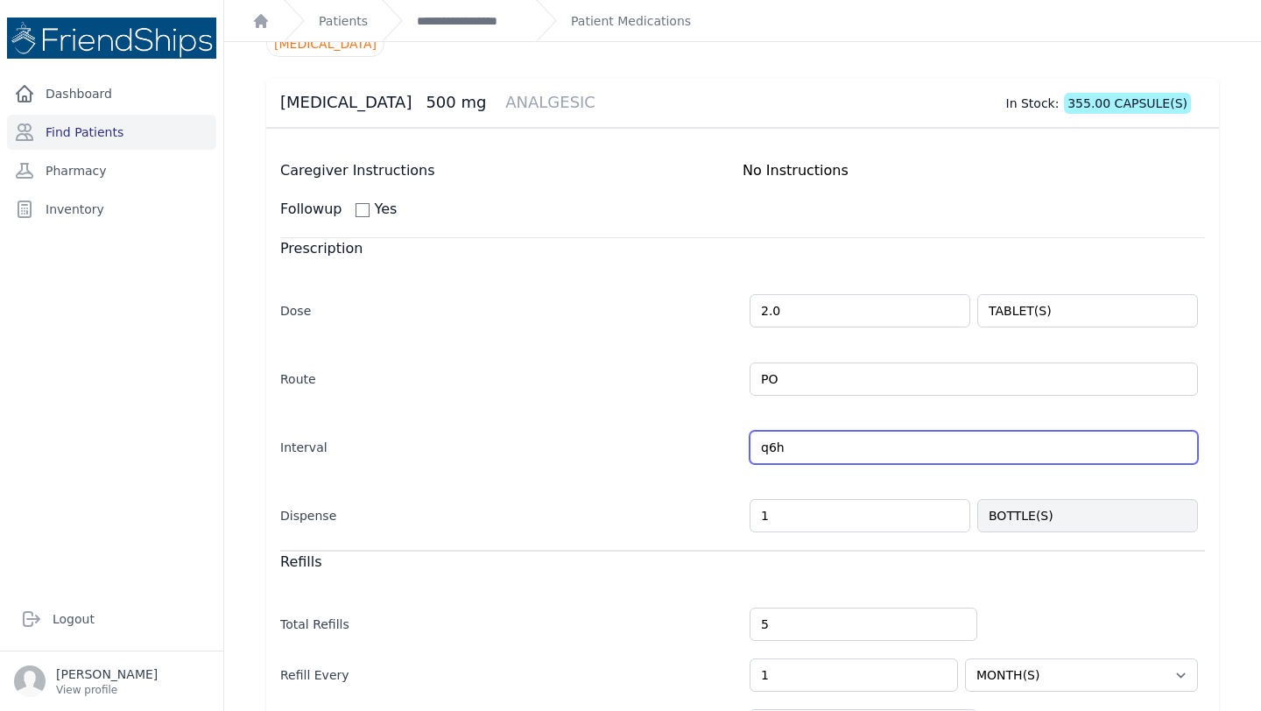
click at [774, 448] on input "q6h" at bounding box center [973, 447] width 448 height 33
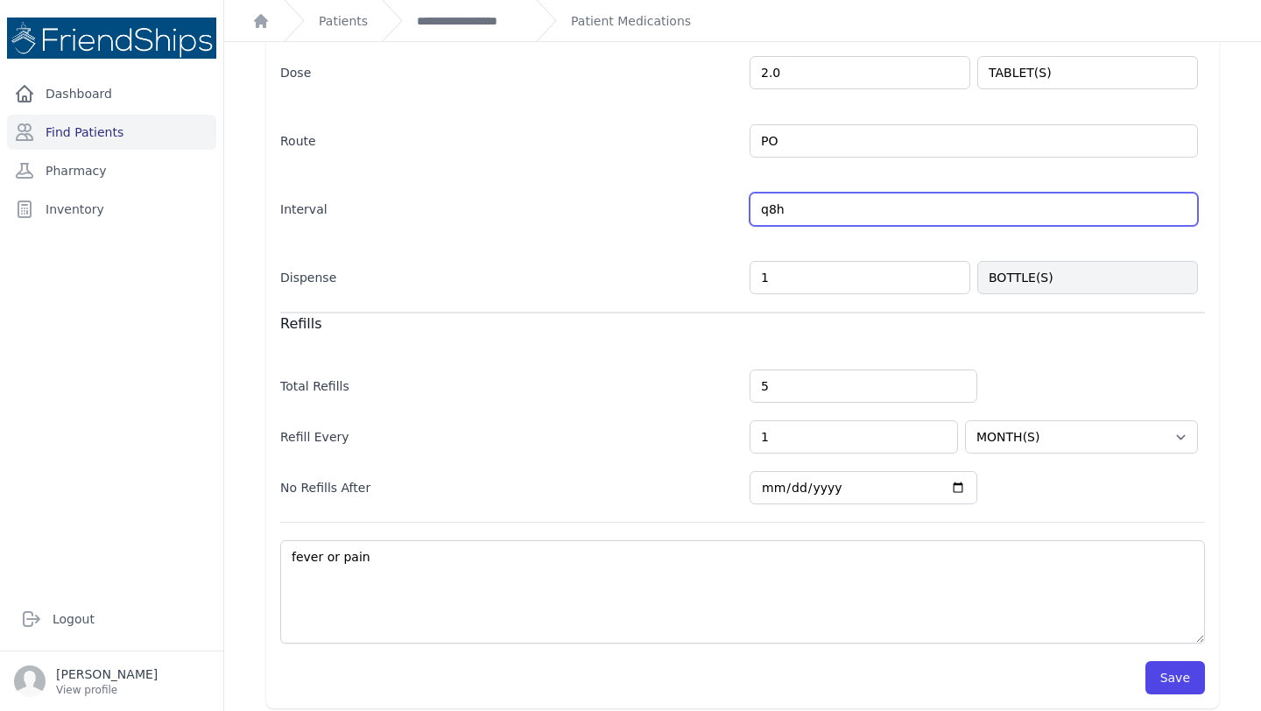
scroll to position [348, 0]
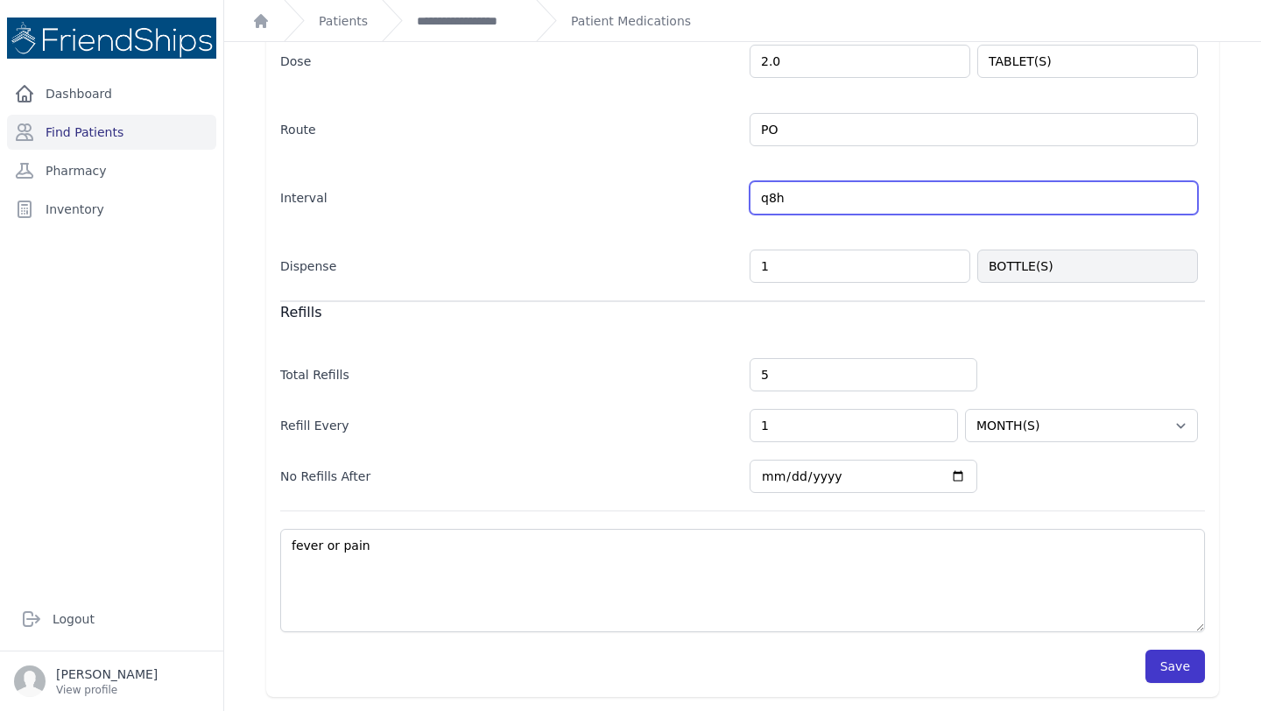
type input "q8h"
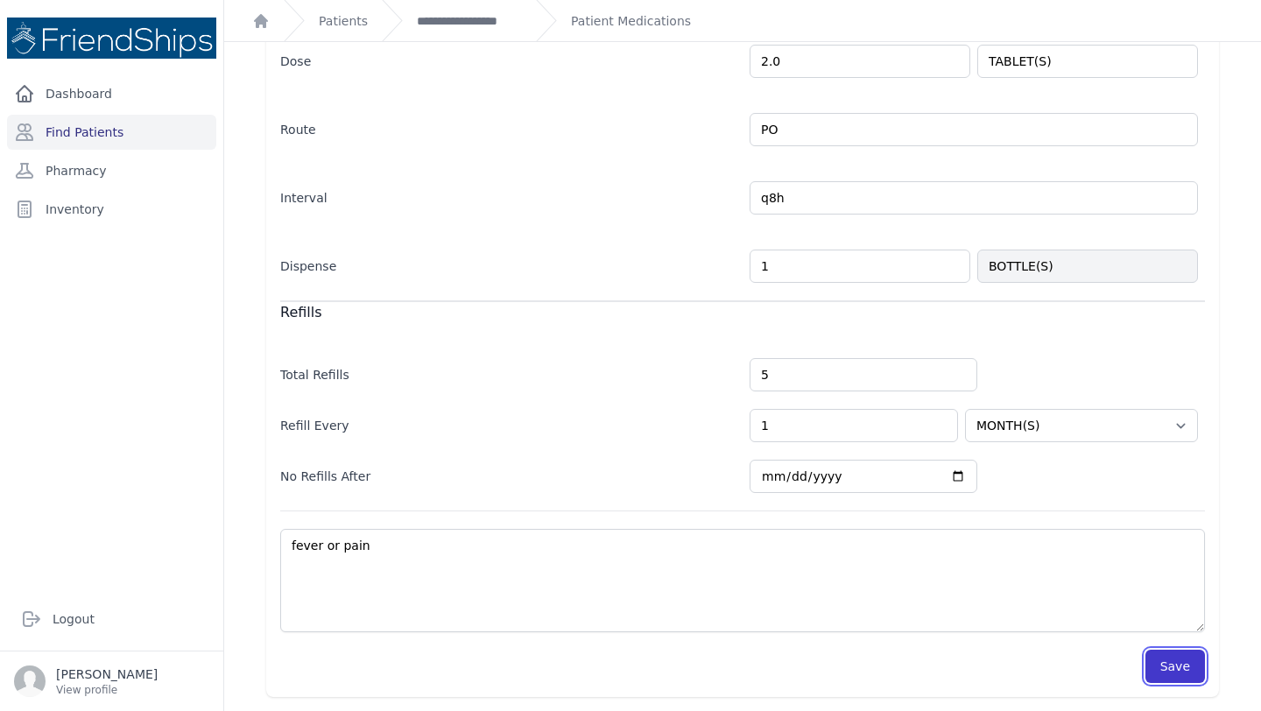
click at [1165, 665] on button "Save" at bounding box center [1175, 666] width 60 height 33
select select "MONTH(S)"
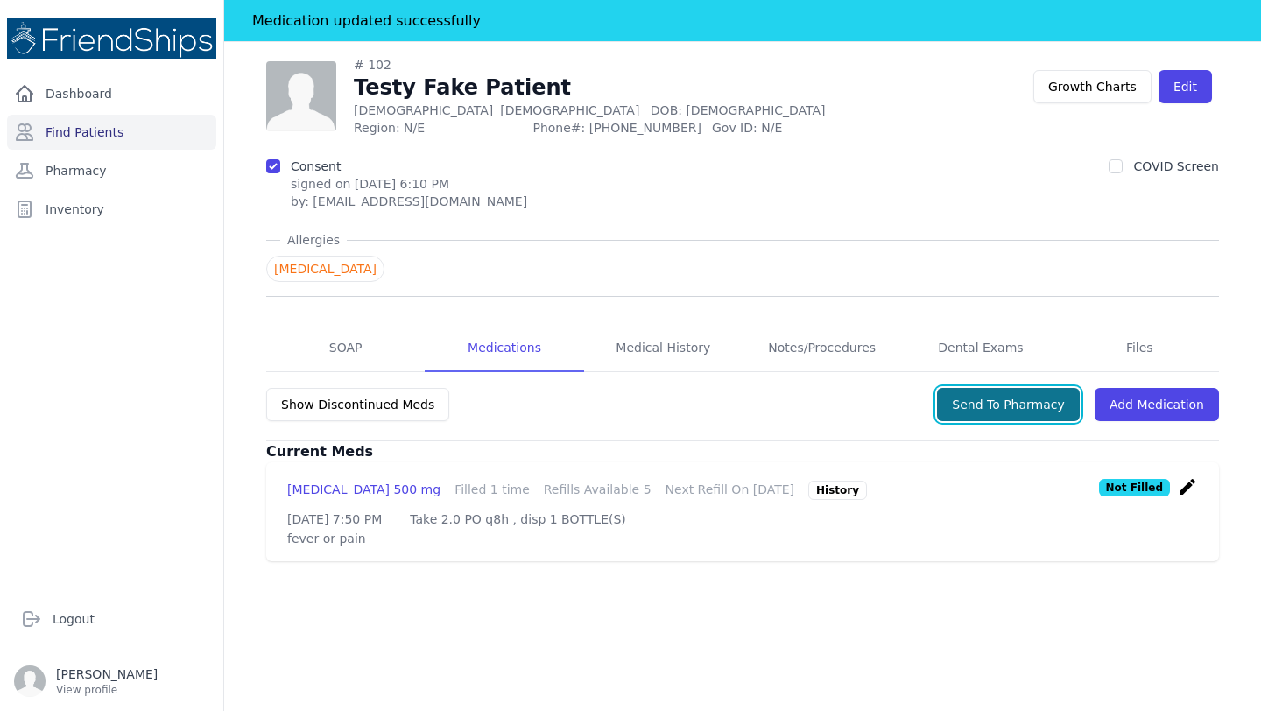
click at [1010, 398] on button "Send To Pharmacy" at bounding box center [1008, 404] width 143 height 33
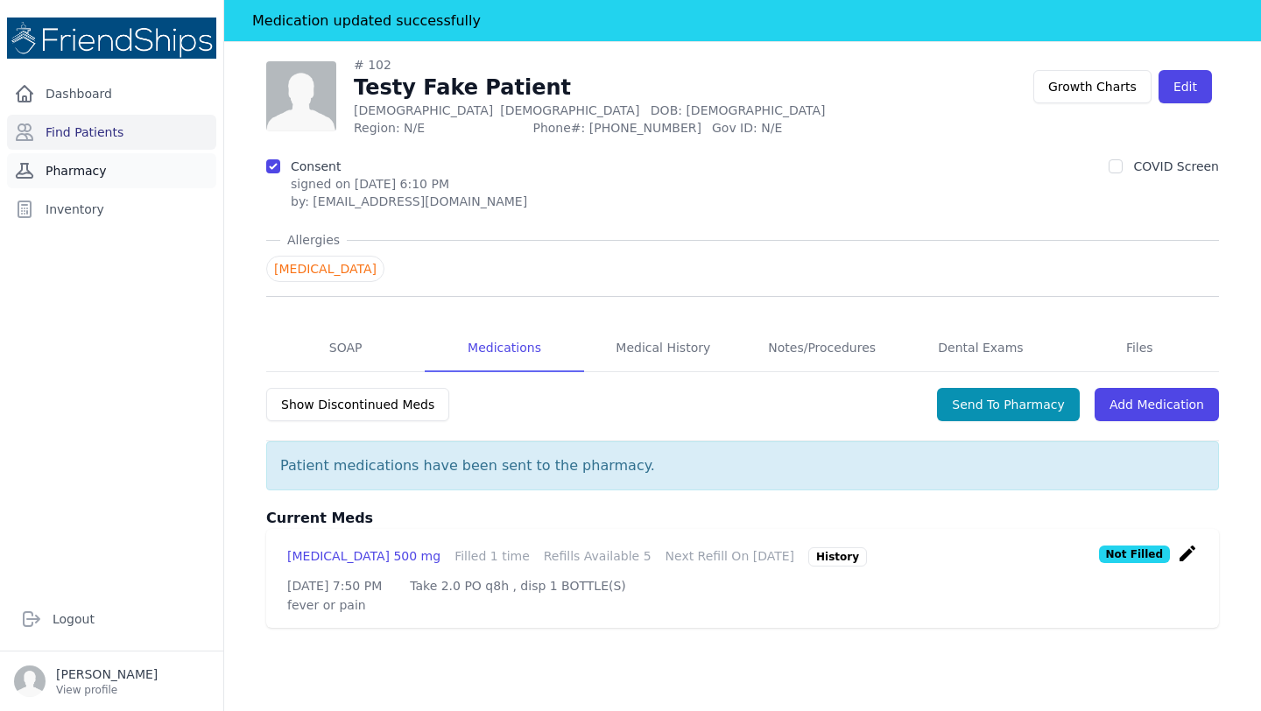
click at [78, 173] on link "Pharmacy" at bounding box center [111, 170] width 209 height 35
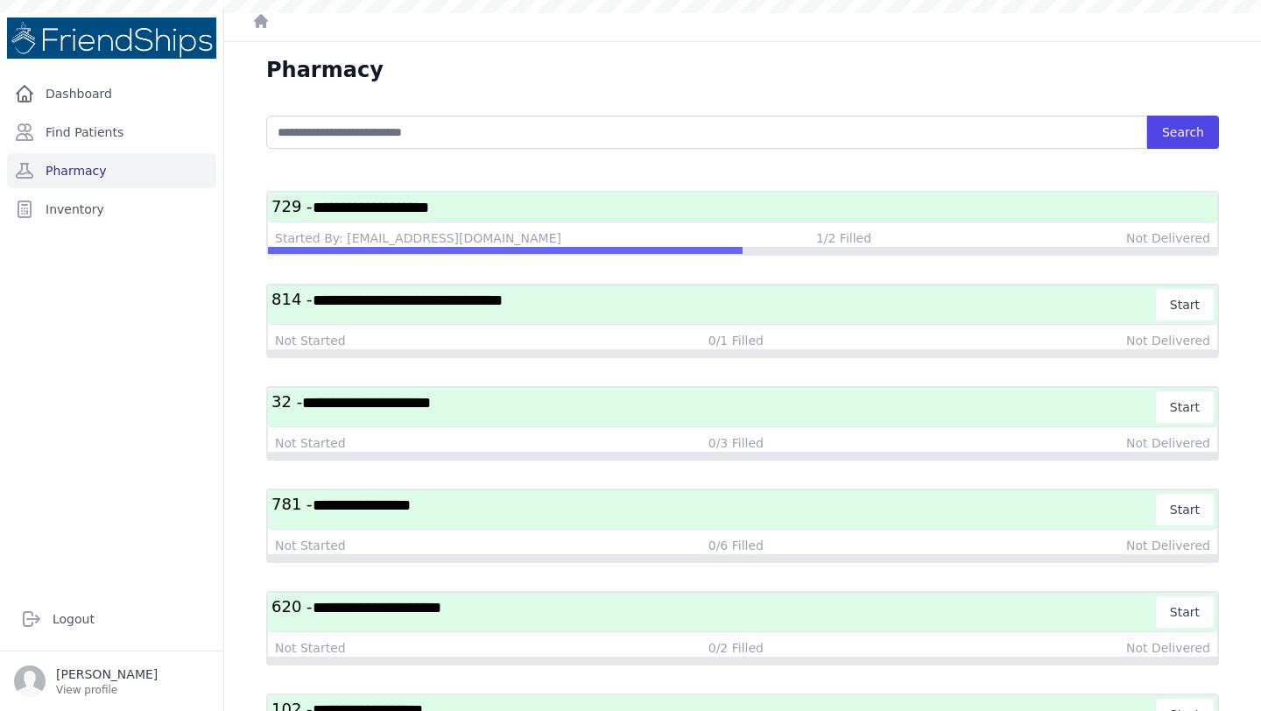
scroll to position [201, 0]
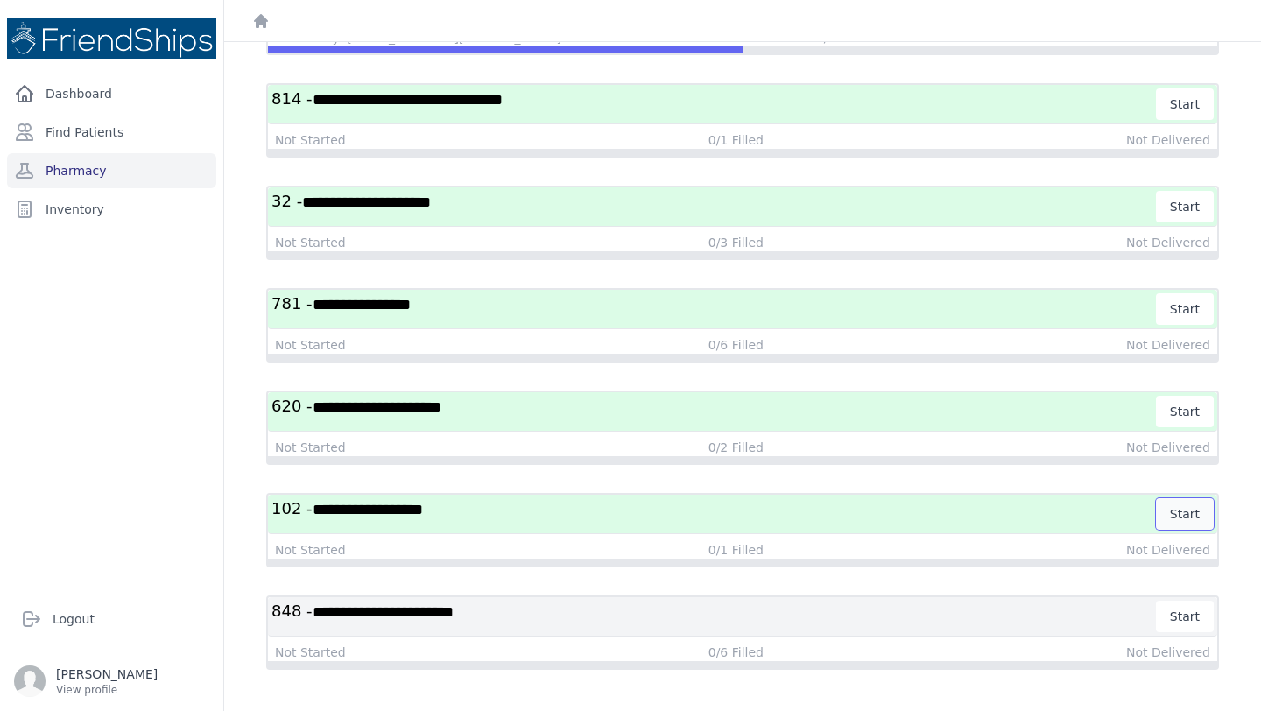
click at [1184, 510] on button "Start" at bounding box center [1185, 514] width 58 height 32
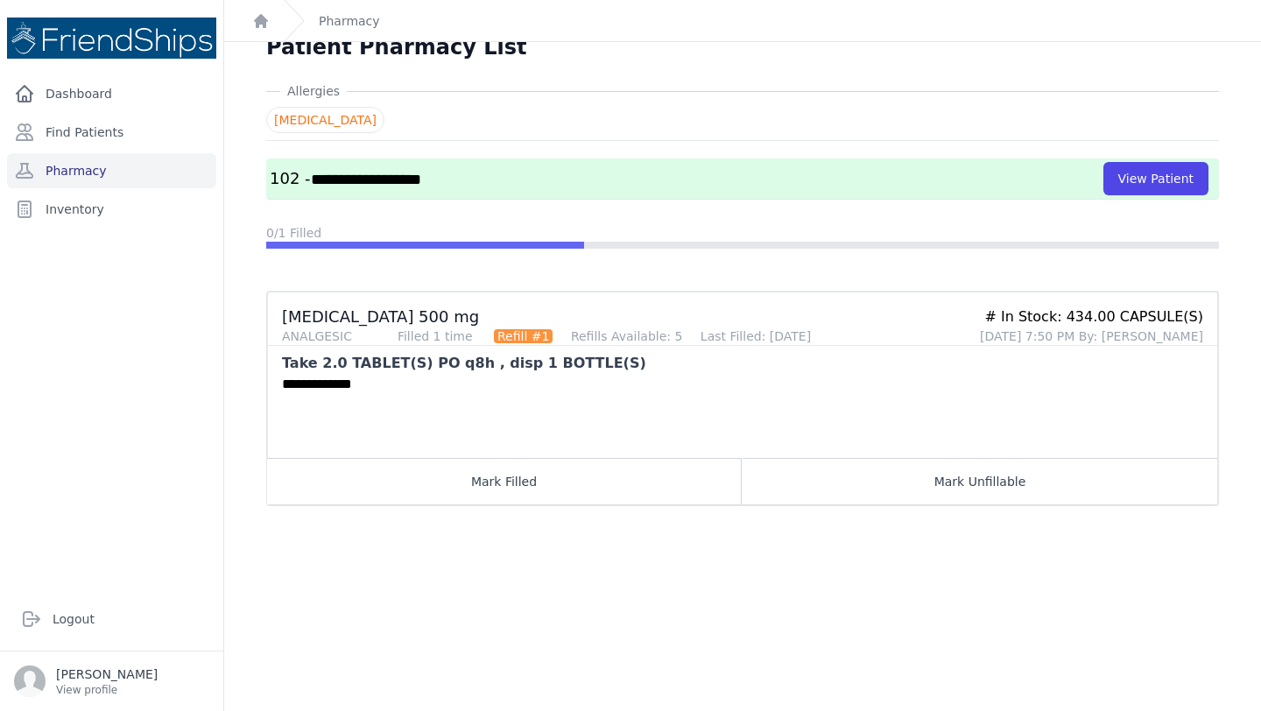
scroll to position [42, 0]
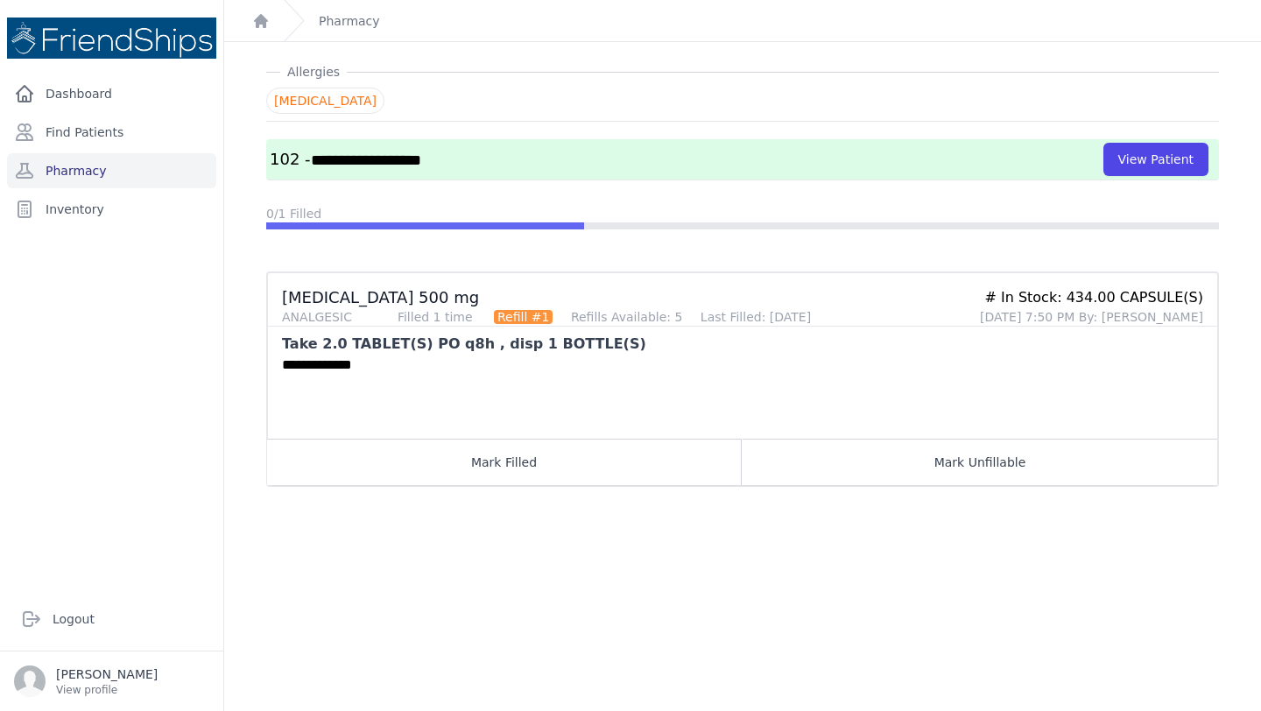
drag, startPoint x: 1072, startPoint y: 296, endPoint x: 1201, endPoint y: 305, distance: 129.9
click at [1201, 305] on div "# In Stock: 434.00 CAPSULE(S)" at bounding box center [1091, 297] width 223 height 21
click at [486, 455] on button "Mark Filled" at bounding box center [504, 462] width 475 height 46
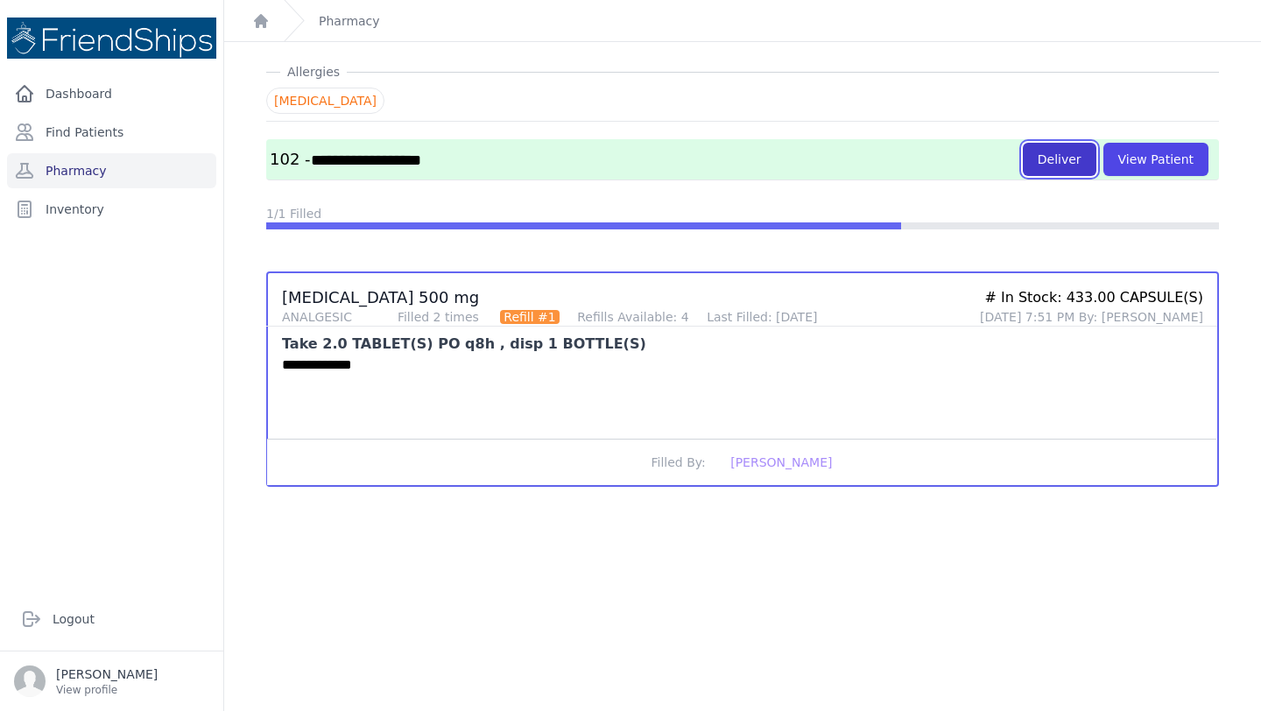
click at [1042, 165] on button "Deliver" at bounding box center [1060, 159] width 74 height 33
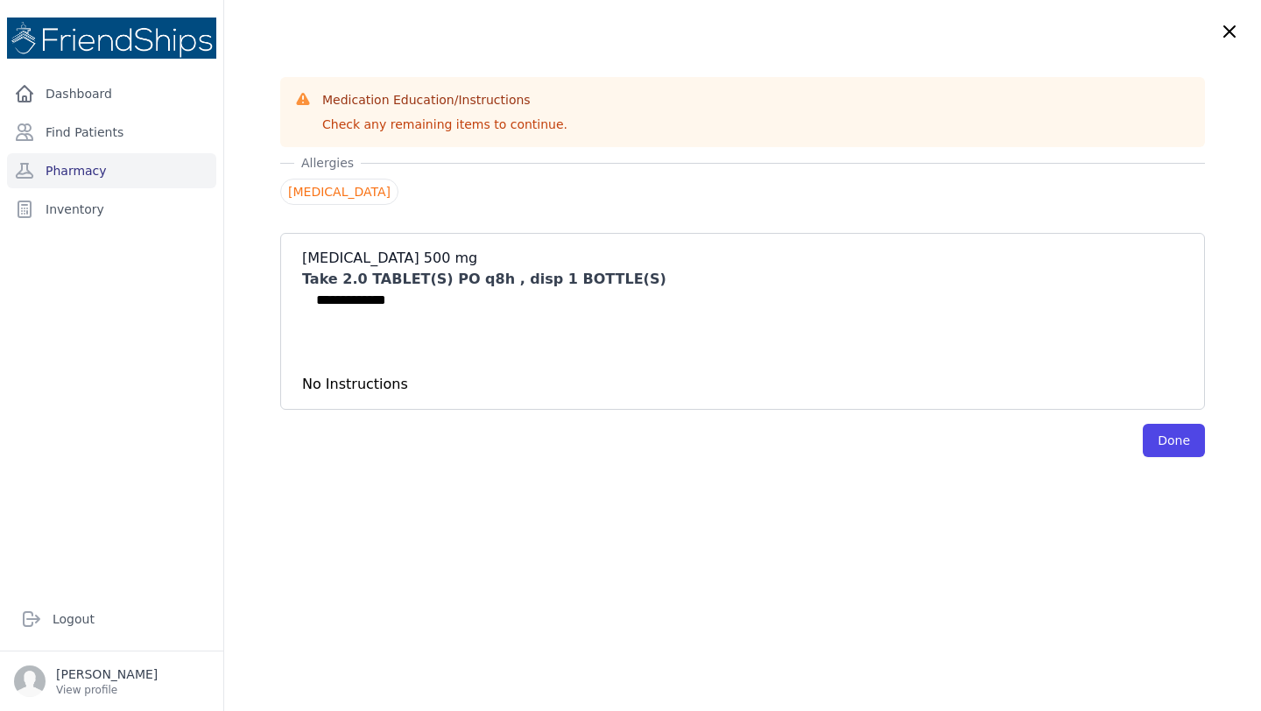
scroll to position [0, 0]
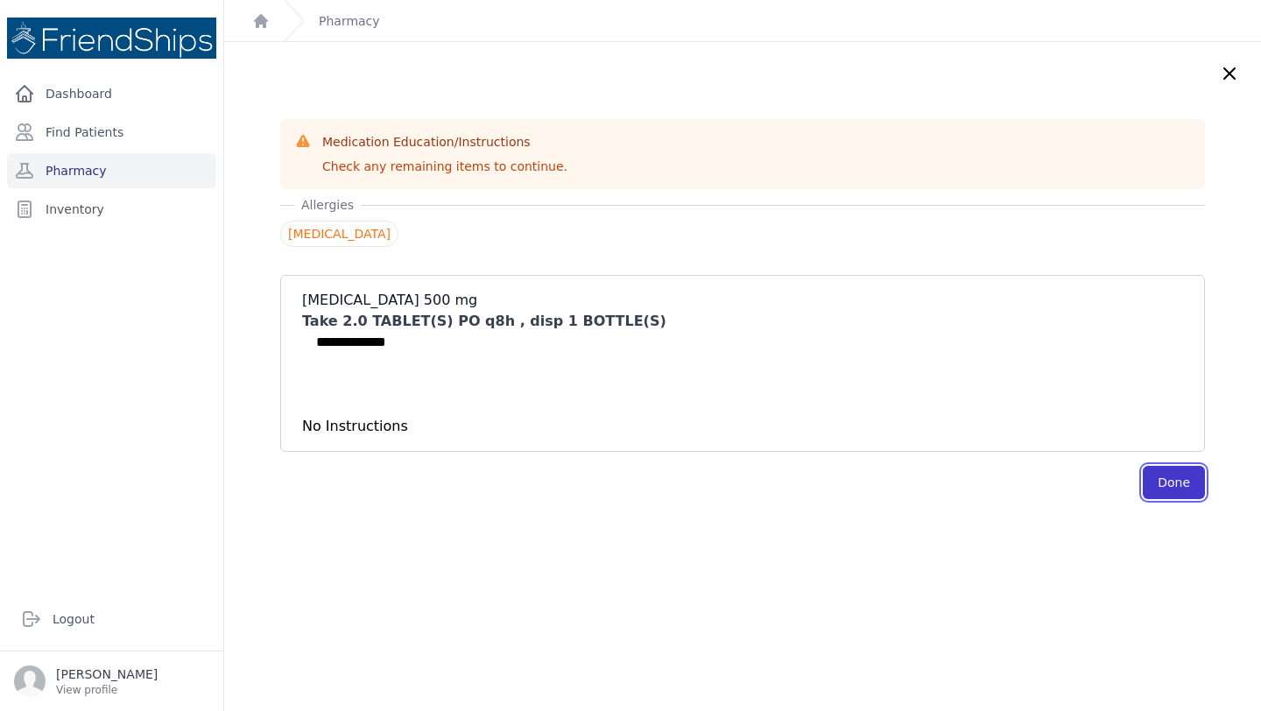
click at [1179, 492] on button "Done" at bounding box center [1174, 482] width 62 height 33
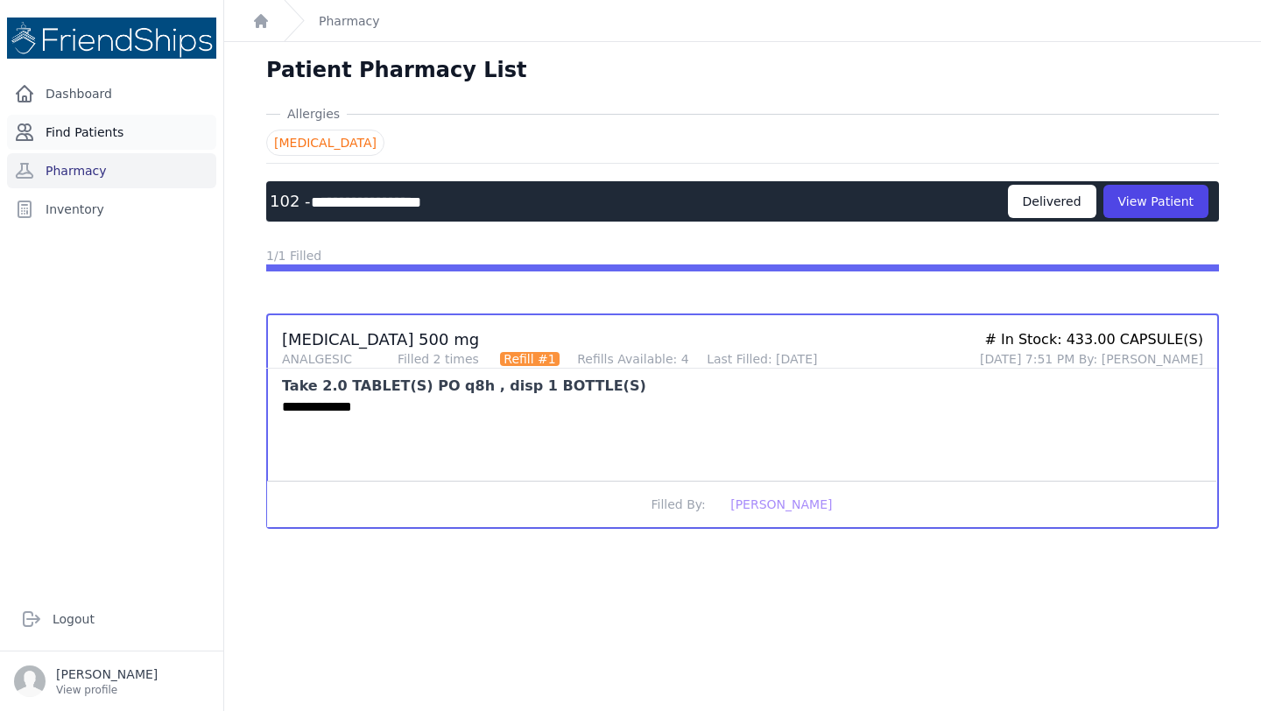
click at [101, 134] on link "Find Patients" at bounding box center [111, 132] width 209 height 35
click at [130, 127] on link "Find Patients" at bounding box center [111, 132] width 209 height 35
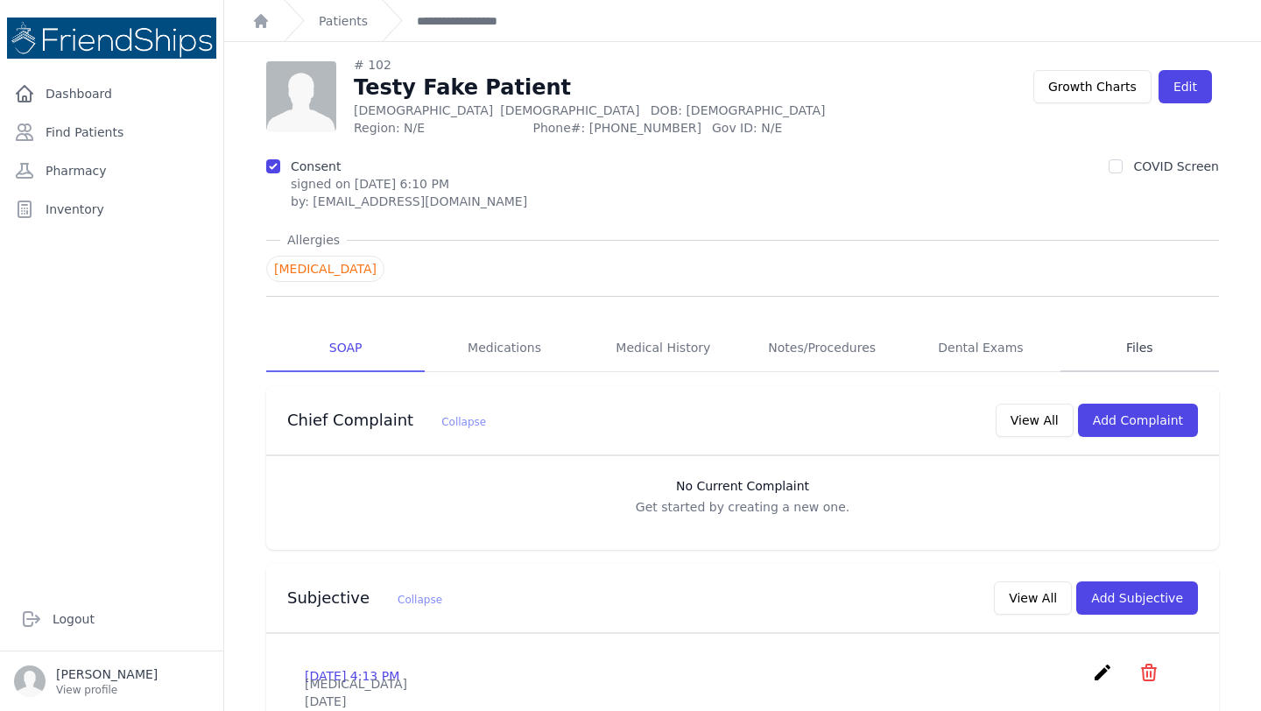
click at [1142, 356] on link "Files" at bounding box center [1139, 348] width 158 height 47
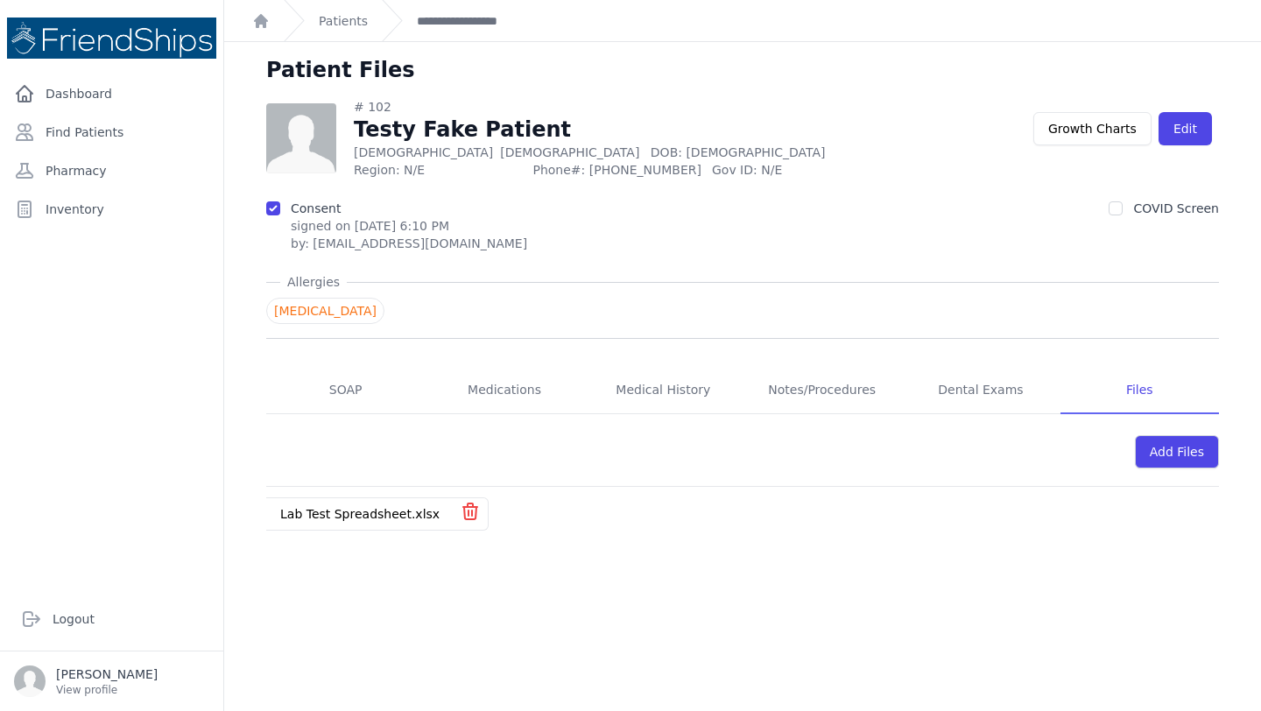
scroll to position [42, 0]
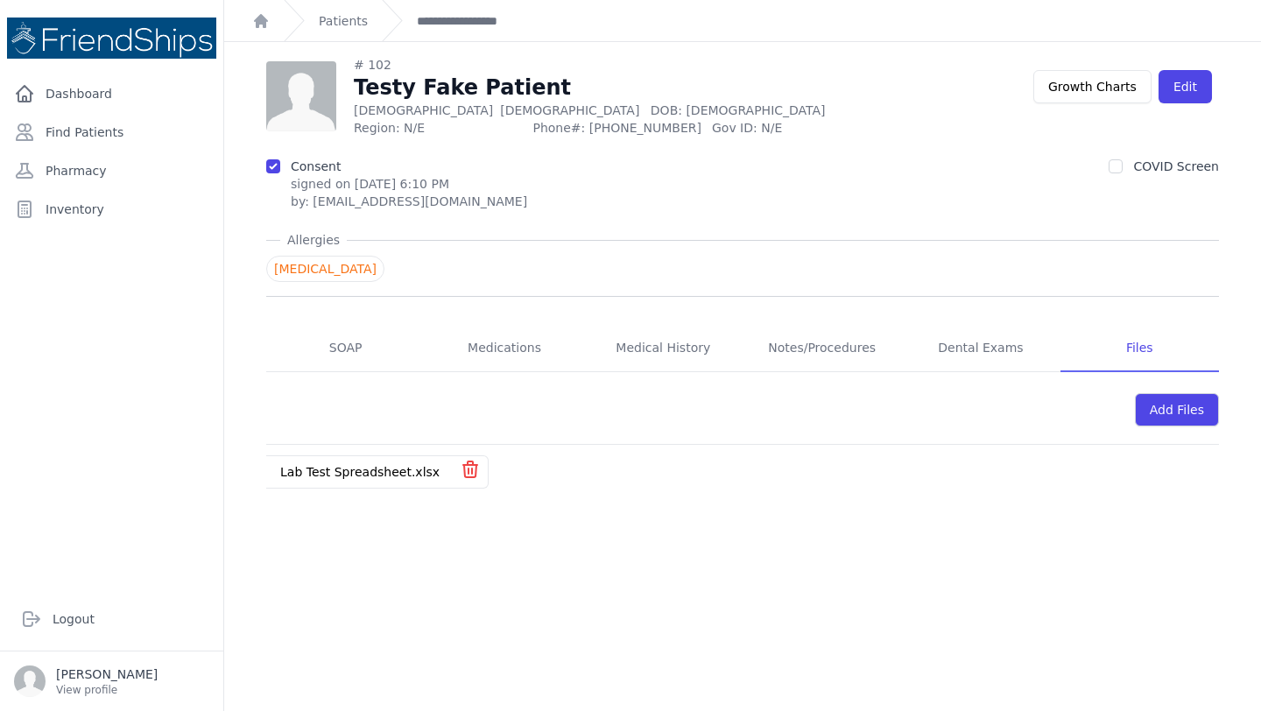
click at [369, 472] on link "Lab Test Spreadsheet.xlsx" at bounding box center [359, 472] width 159 height 14
click at [1170, 419] on div "Add Files" at bounding box center [1177, 409] width 84 height 33
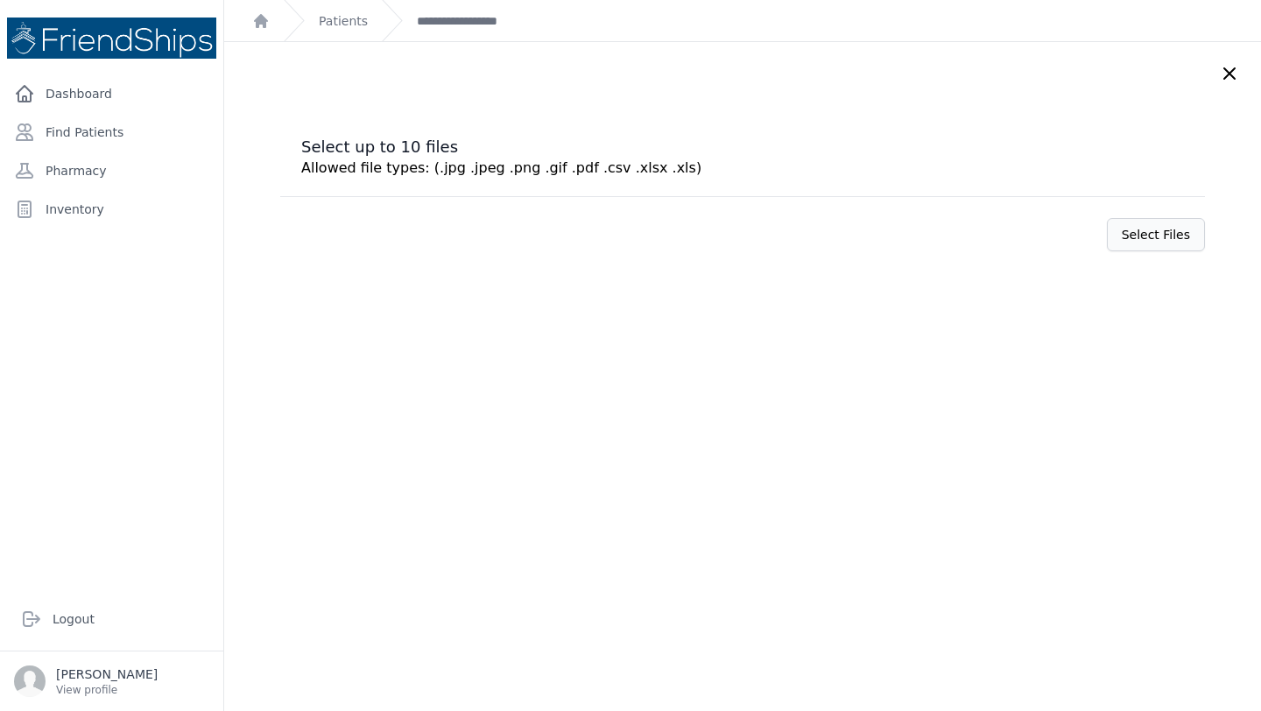
click at [1165, 240] on label "Select Files" at bounding box center [1156, 234] width 98 height 33
click at [0, 0] on input "Select Files" at bounding box center [0, 0] width 0 height 0
click at [1221, 70] on icon at bounding box center [1229, 73] width 21 height 21
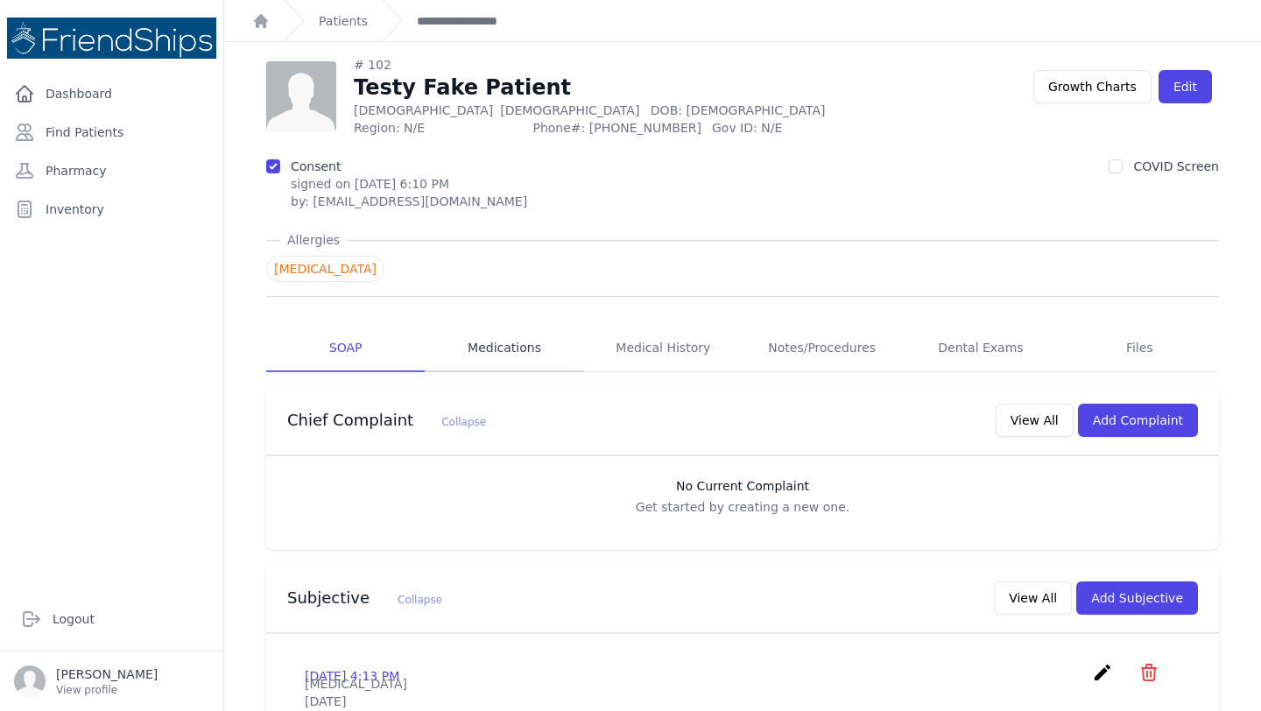
scroll to position [104, 0]
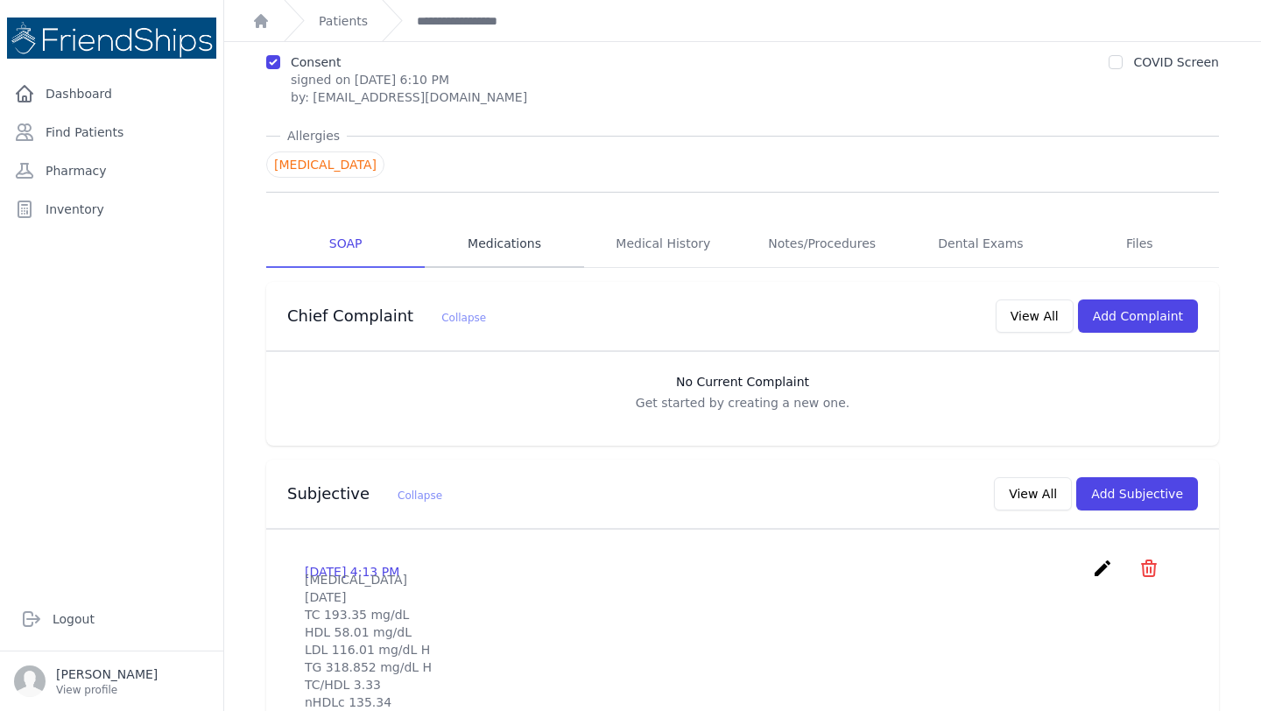
click at [494, 249] on link "Medications" at bounding box center [504, 244] width 158 height 47
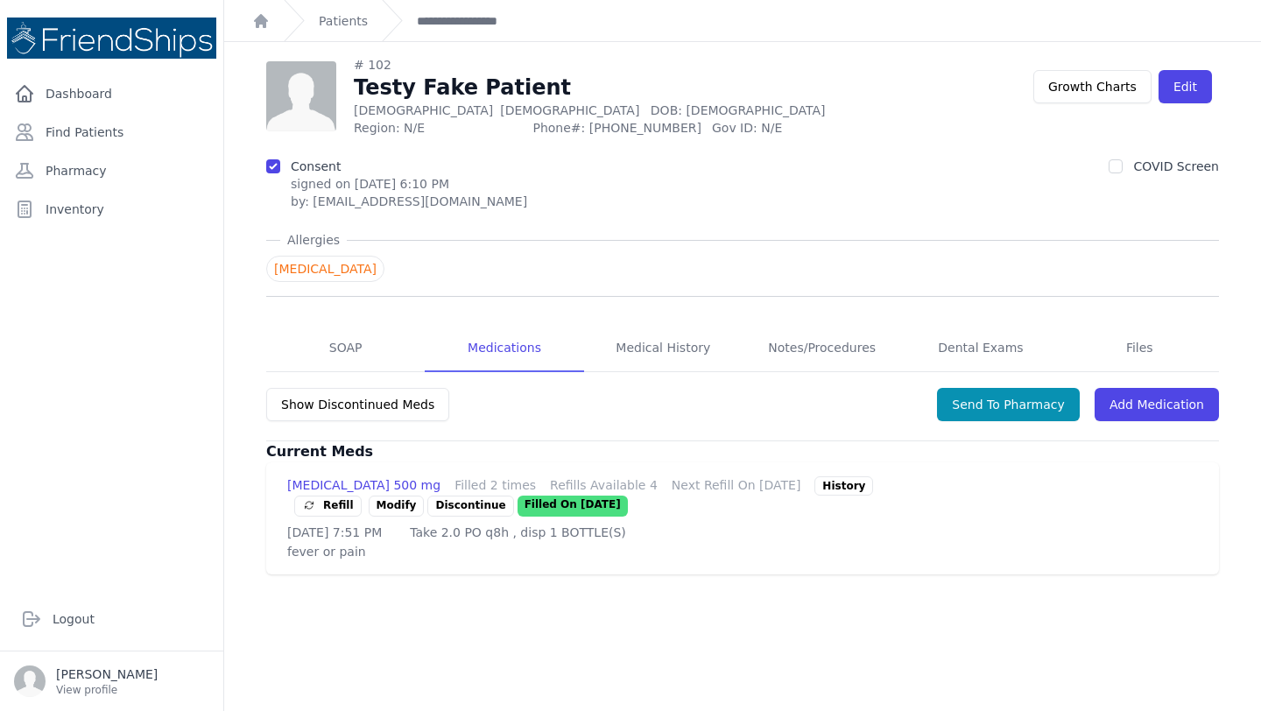
scroll to position [42, 0]
click at [513, 496] on p "Discontinue" at bounding box center [470, 506] width 86 height 21
